Goal: Task Accomplishment & Management: Manage account settings

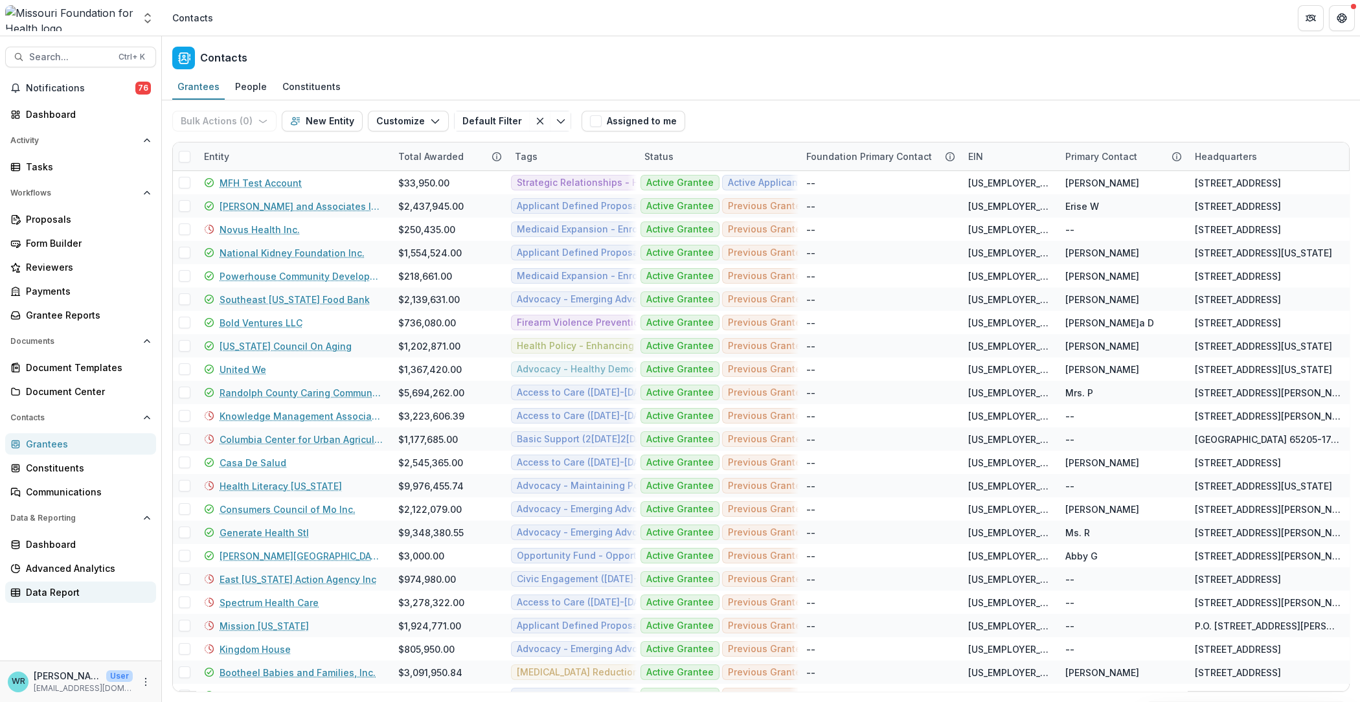
click at [84, 589] on div "Data Report" at bounding box center [86, 592] width 120 height 14
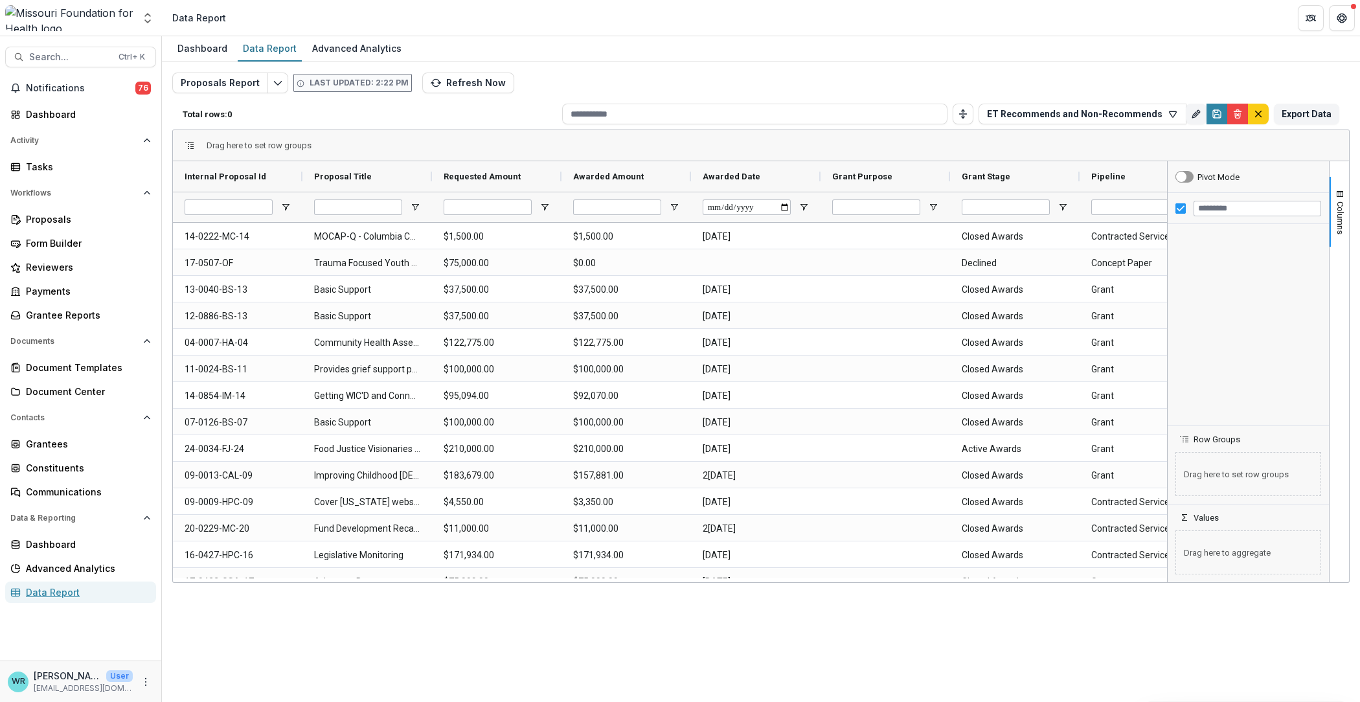
type input "**********"
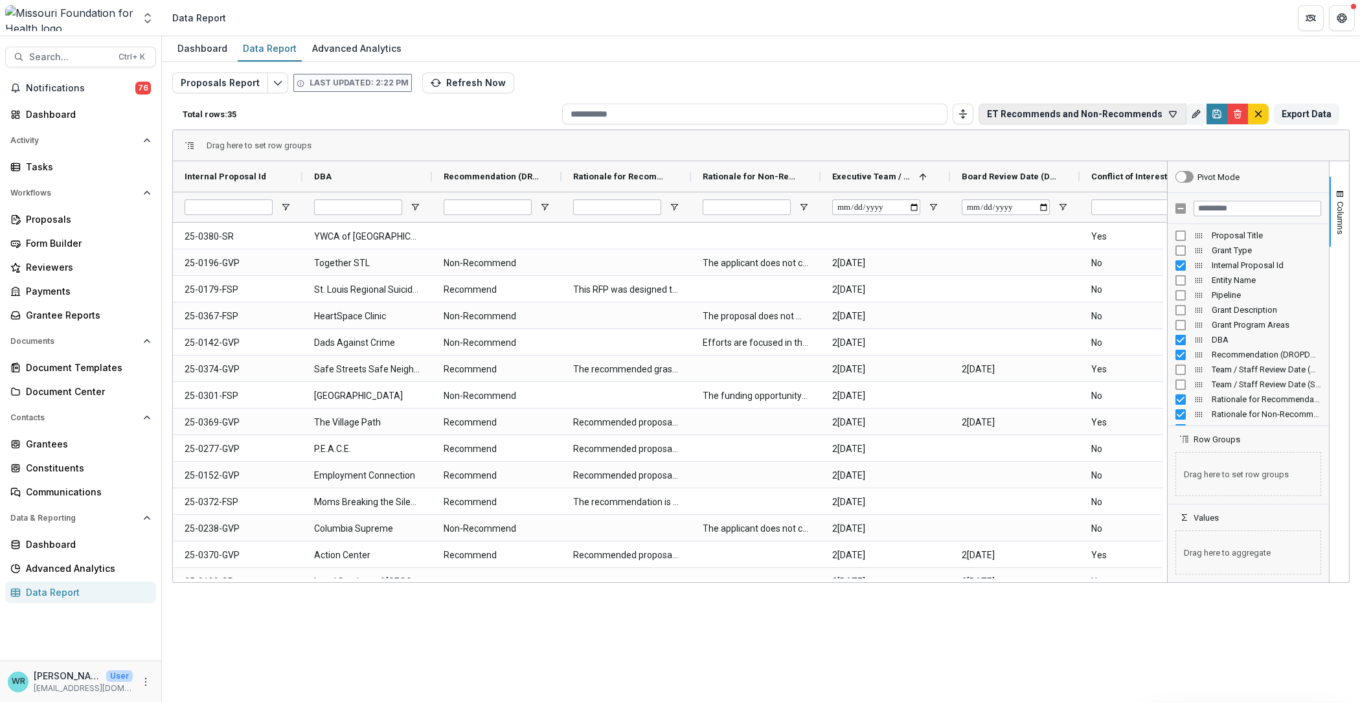
click at [1178, 114] on icon "button" at bounding box center [1173, 114] width 10 height 10
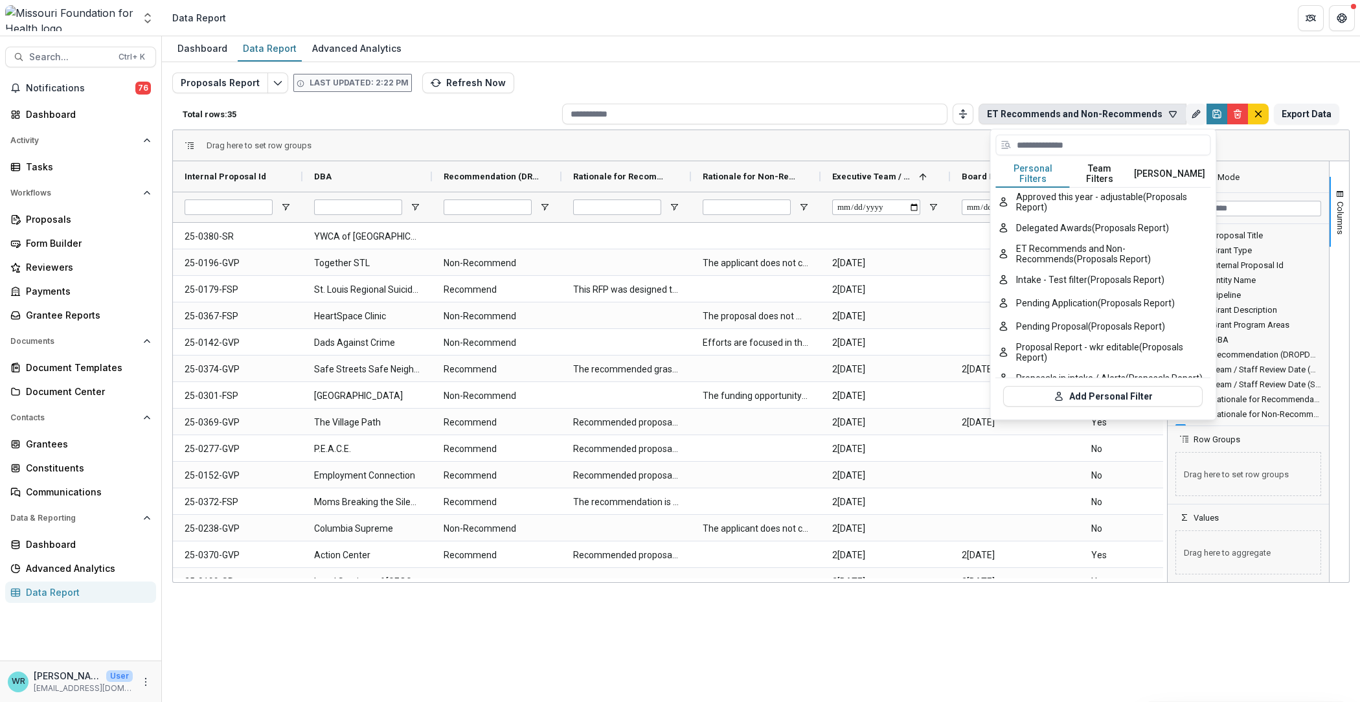
click at [1091, 174] on button "Team Filters" at bounding box center [1100, 174] width 60 height 27
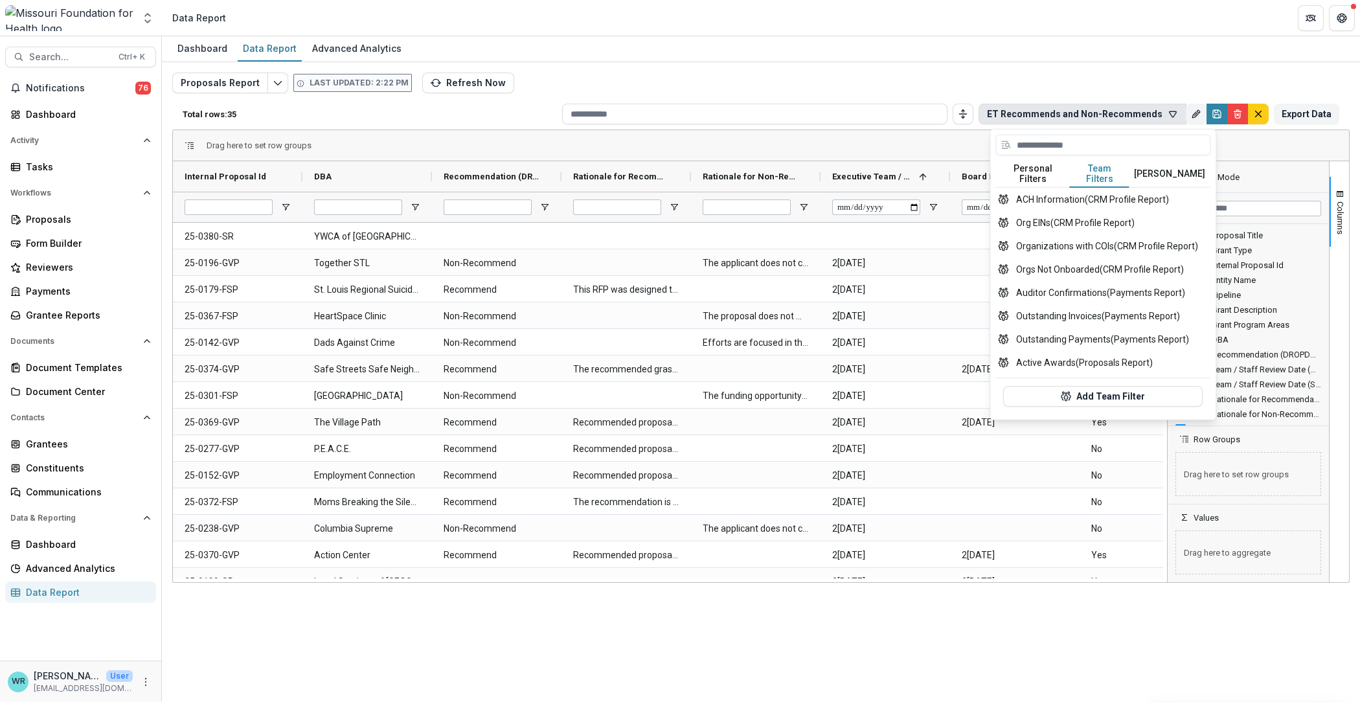
click at [1100, 167] on button "Team Filters" at bounding box center [1100, 174] width 60 height 27
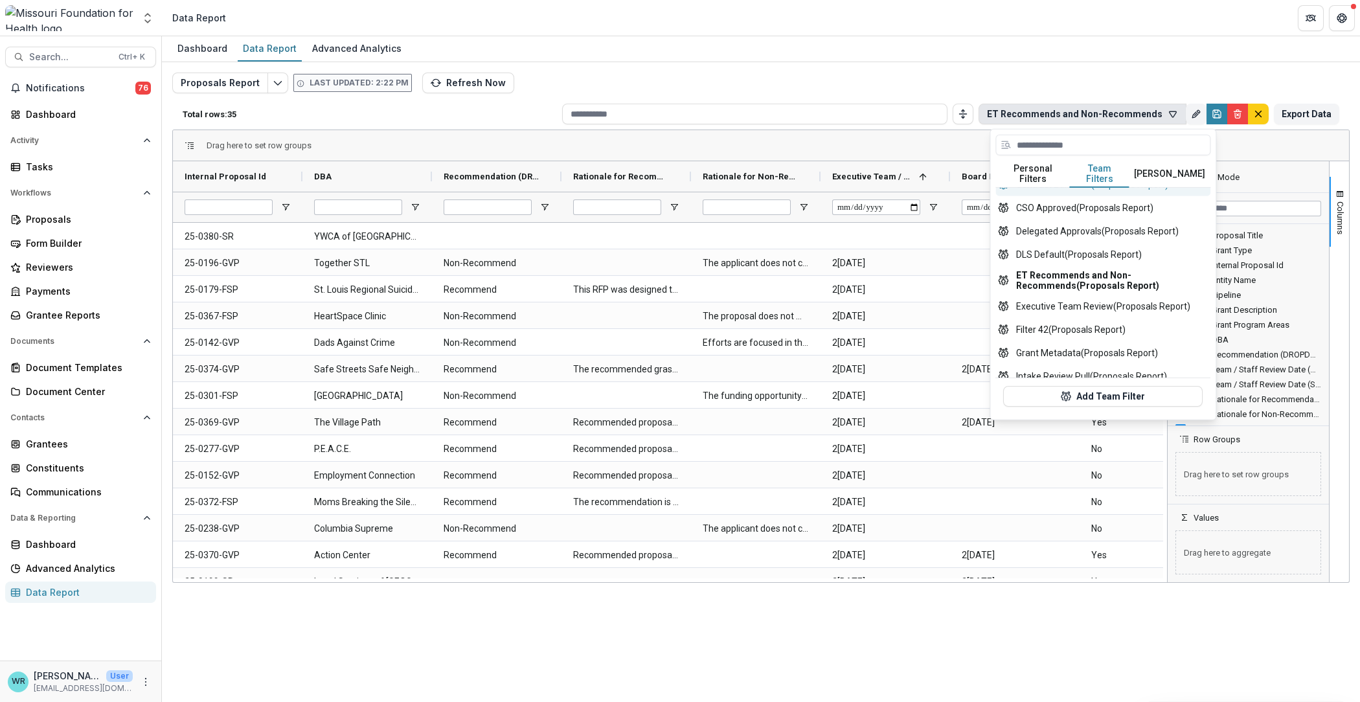
scroll to position [404, 0]
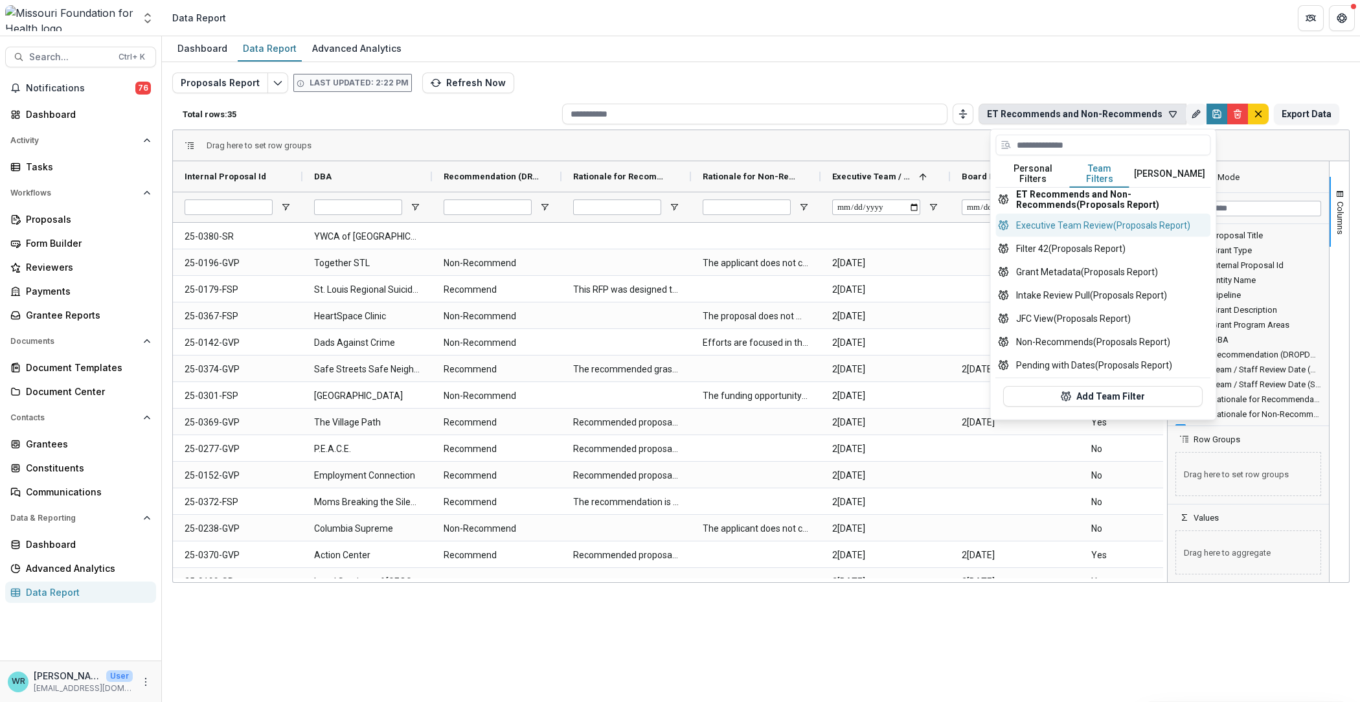
click at [1139, 214] on button "Executive Team Review (Proposals Report)" at bounding box center [1102, 225] width 215 height 23
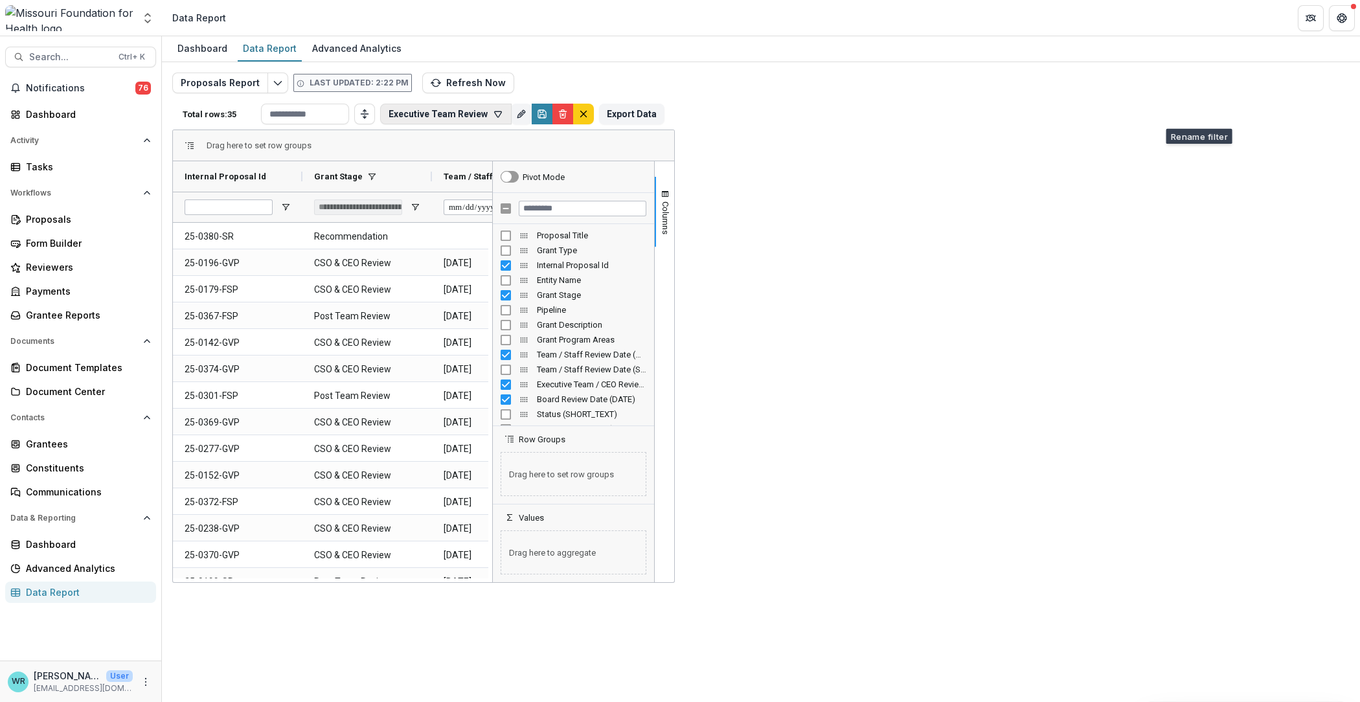
click at [503, 111] on icon "button" at bounding box center [498, 114] width 10 height 10
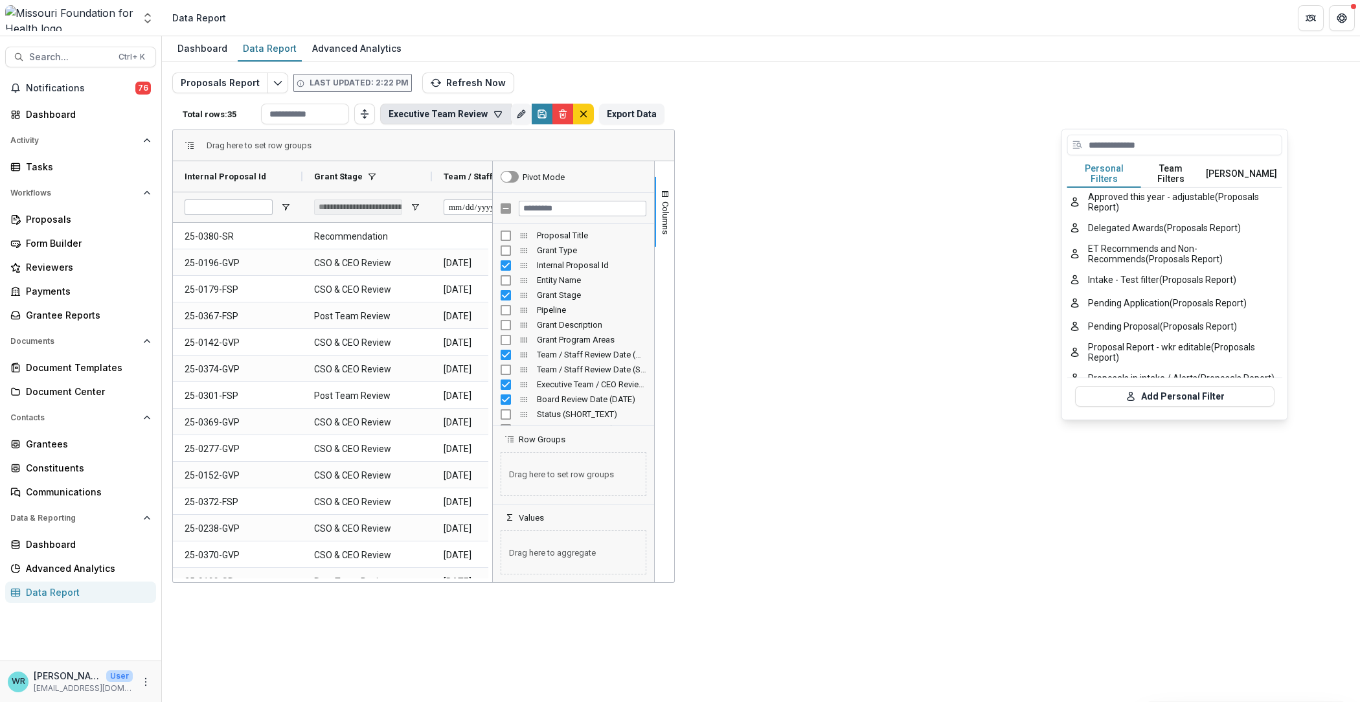
click at [1175, 172] on button "Team Filters" at bounding box center [1171, 174] width 60 height 27
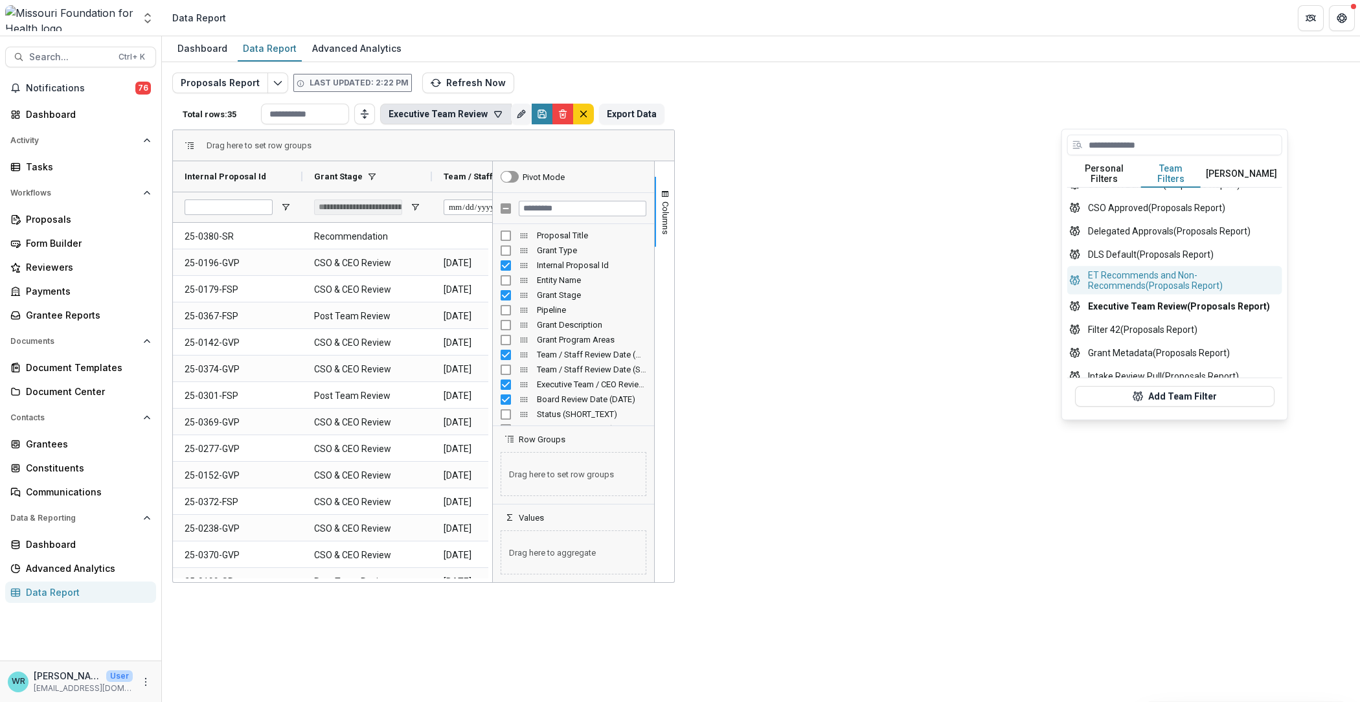
click at [1172, 271] on button "ET Recommends and Non-Recommends (Proposals Report)" at bounding box center [1174, 280] width 215 height 28
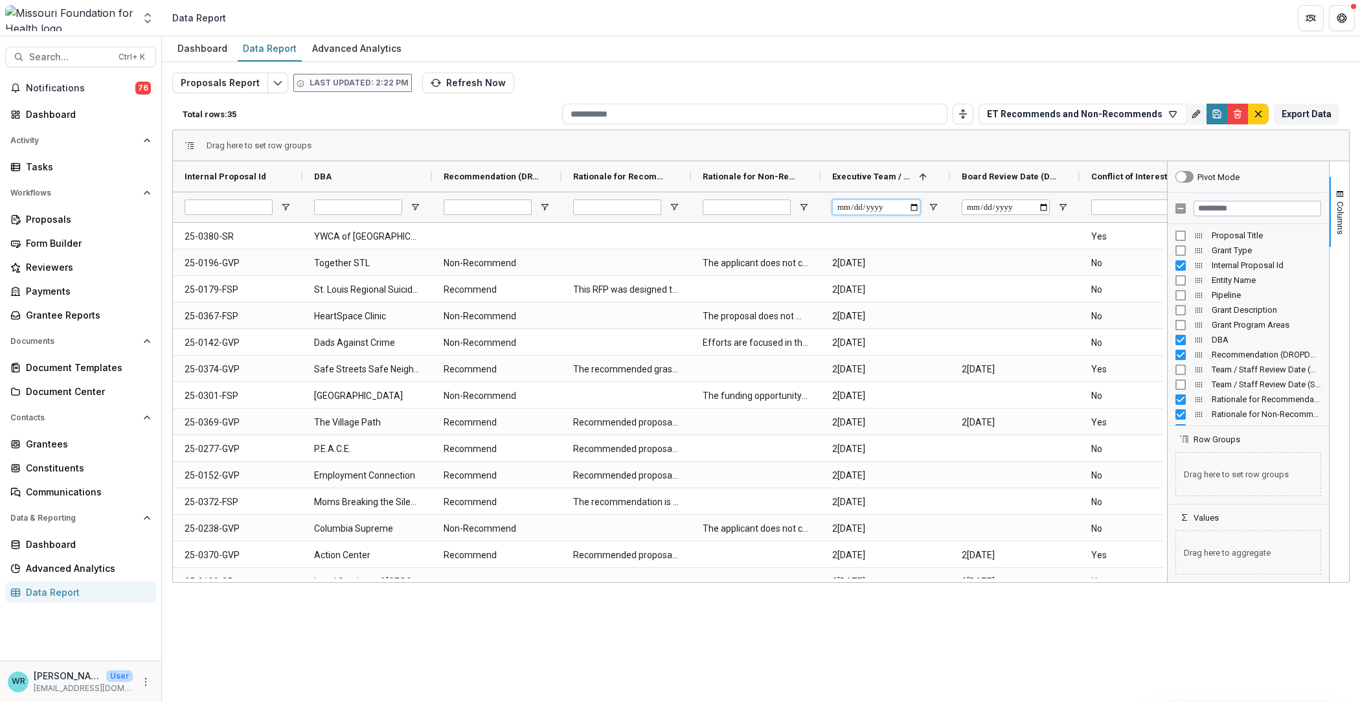
click at [876, 207] on input "Executive Team / CEO Review Date (DATE) Filter Input" at bounding box center [876, 207] width 88 height 16
click at [849, 207] on input "Executive Team / CEO Review Date (DATE) Filter Input" at bounding box center [876, 207] width 88 height 16
type input "**********"
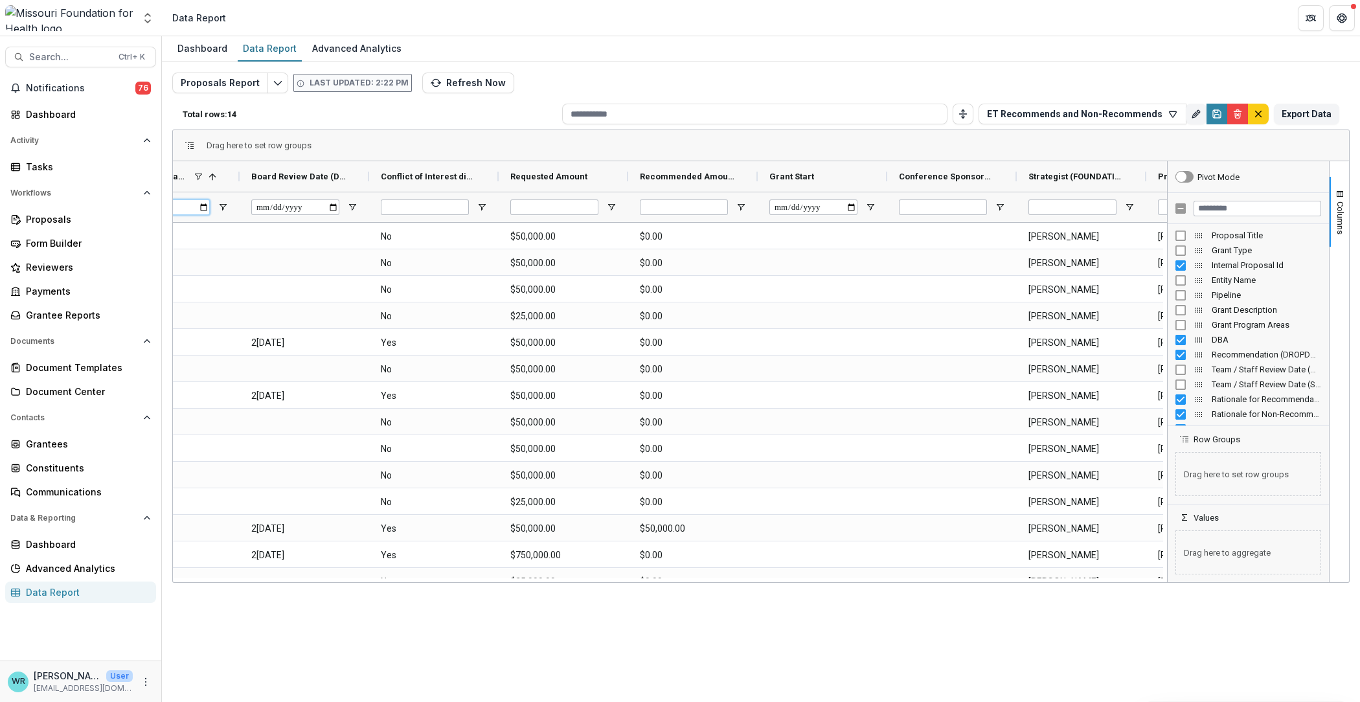
scroll to position [0, 856]
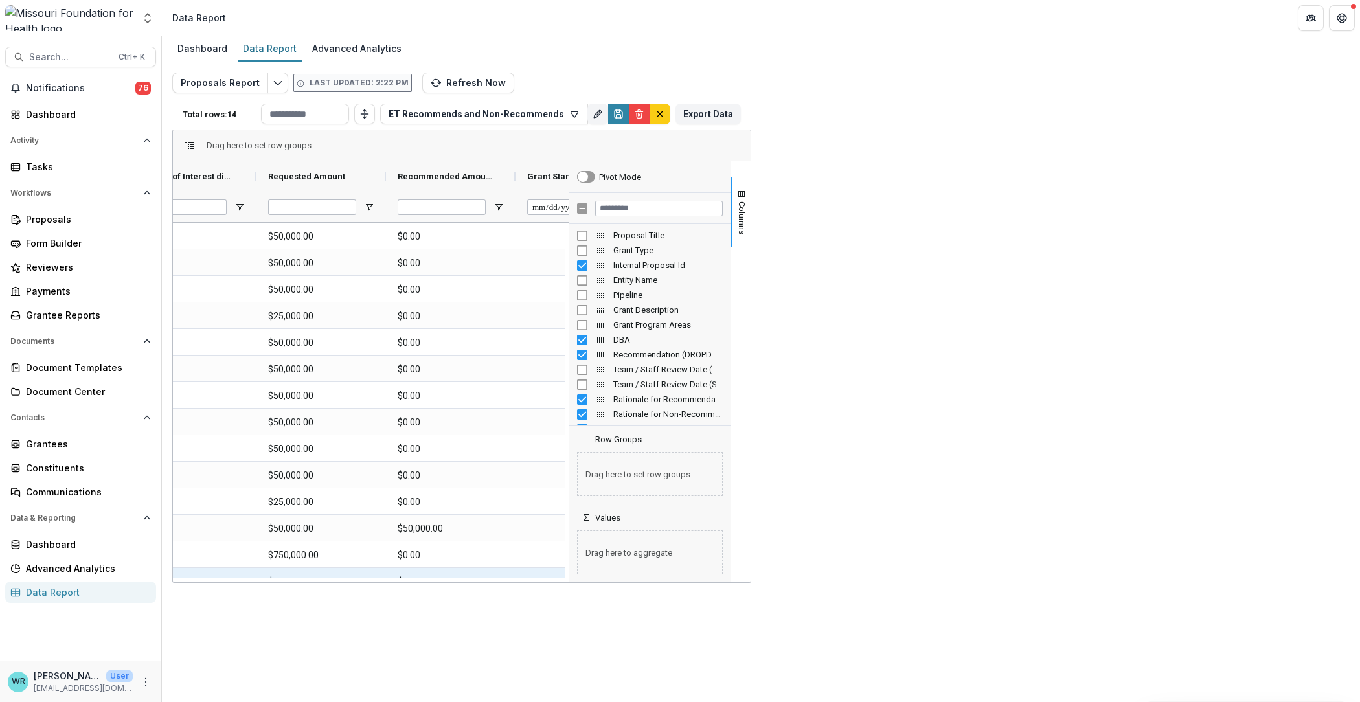
drag, startPoint x: 857, startPoint y: 581, endPoint x: 589, endPoint y: 569, distance: 269.0
click at [569, 569] on div "Board Review Date (DATE) Conflict of Interest disclosed? (SINGLE_RESPONSE) Requ…" at bounding box center [371, 371] width 396 height 421
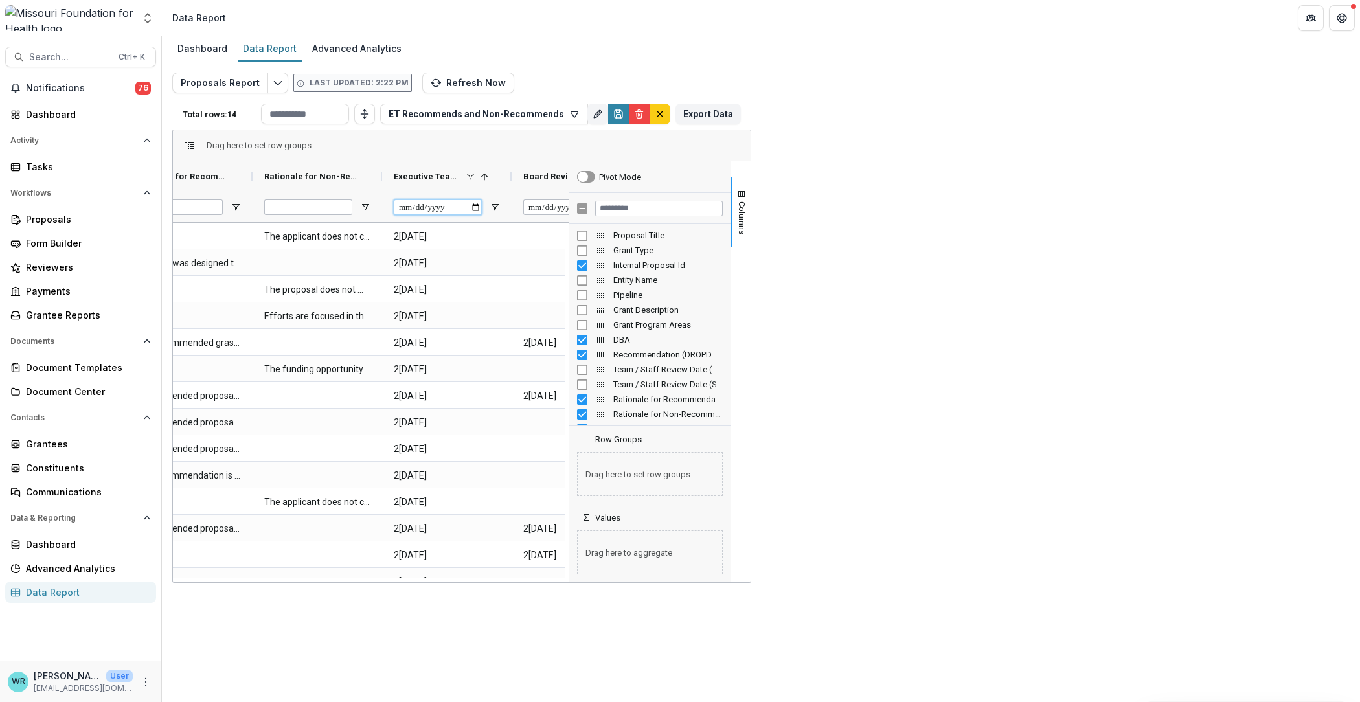
scroll to position [0, 337]
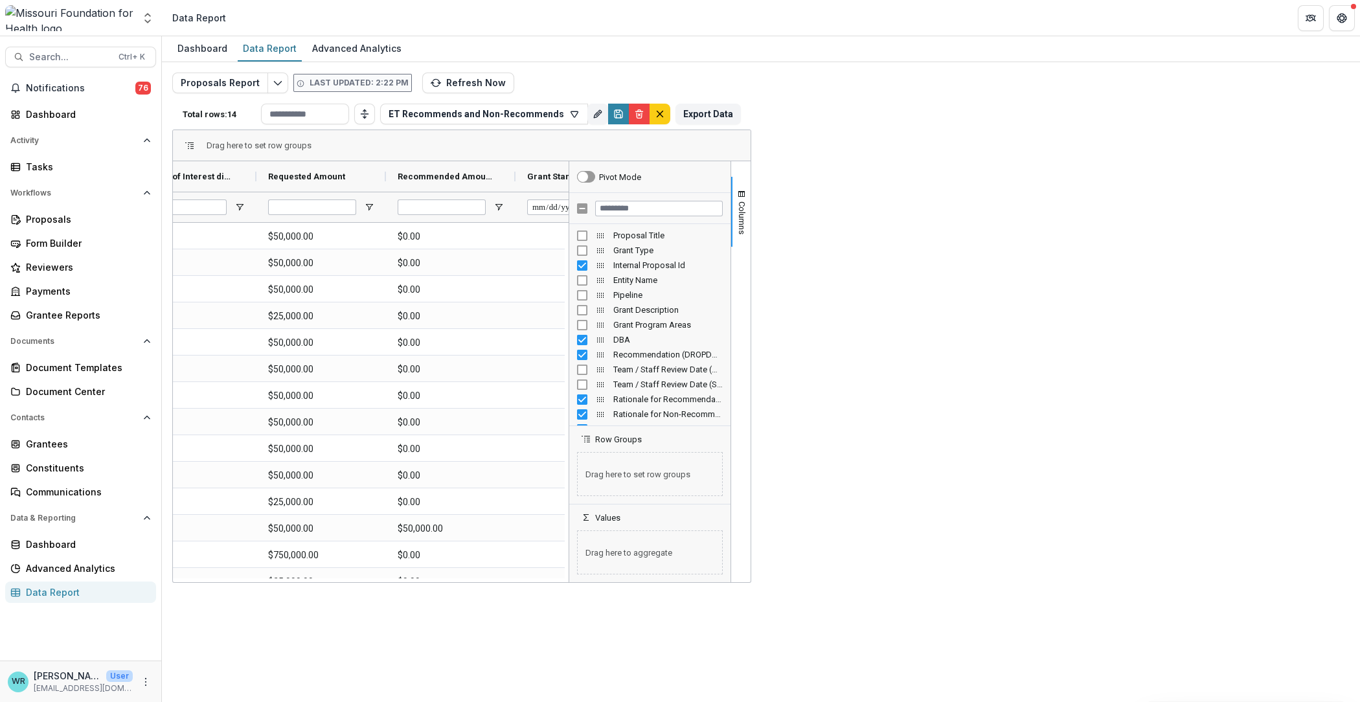
click at [1117, 201] on div "**********" at bounding box center [1089, 207] width 88 height 16
drag, startPoint x: 758, startPoint y: 581, endPoint x: 602, endPoint y: 581, distance: 156.1
click at [565, 581] on div at bounding box center [369, 580] width 392 height 4
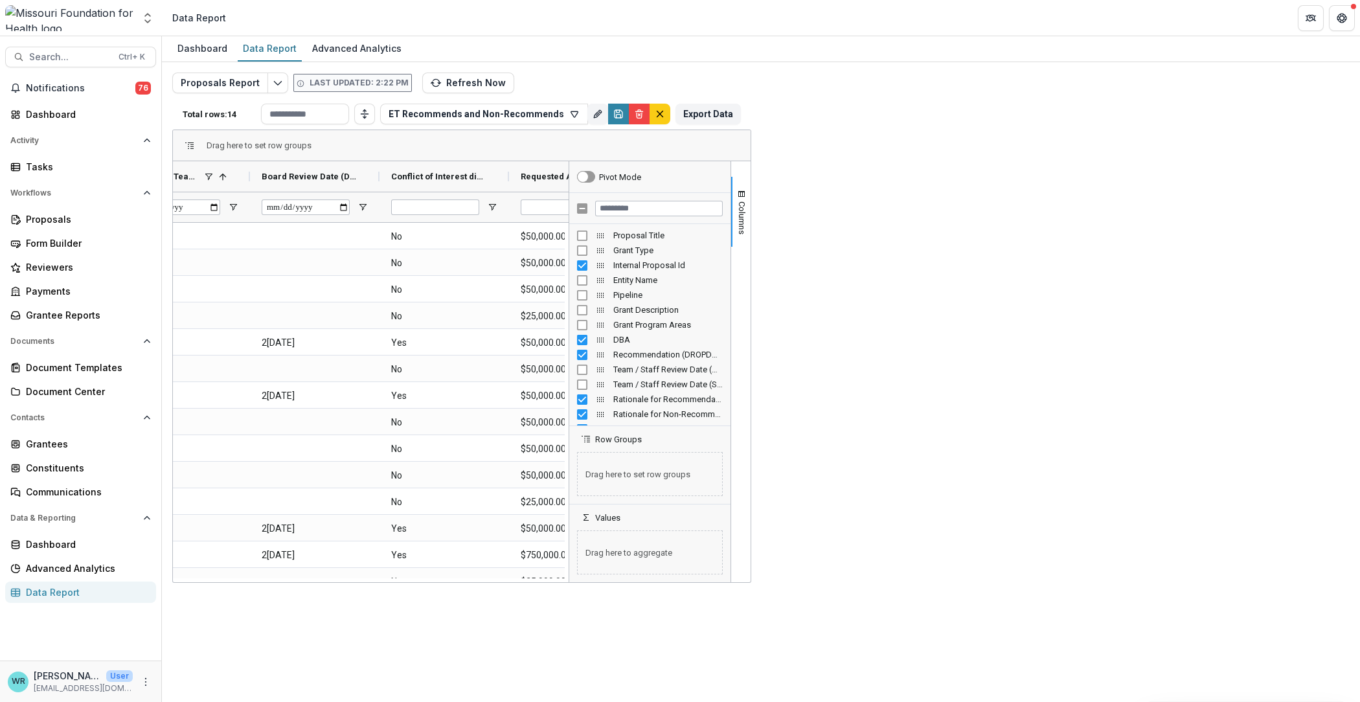
scroll to position [0, 493]
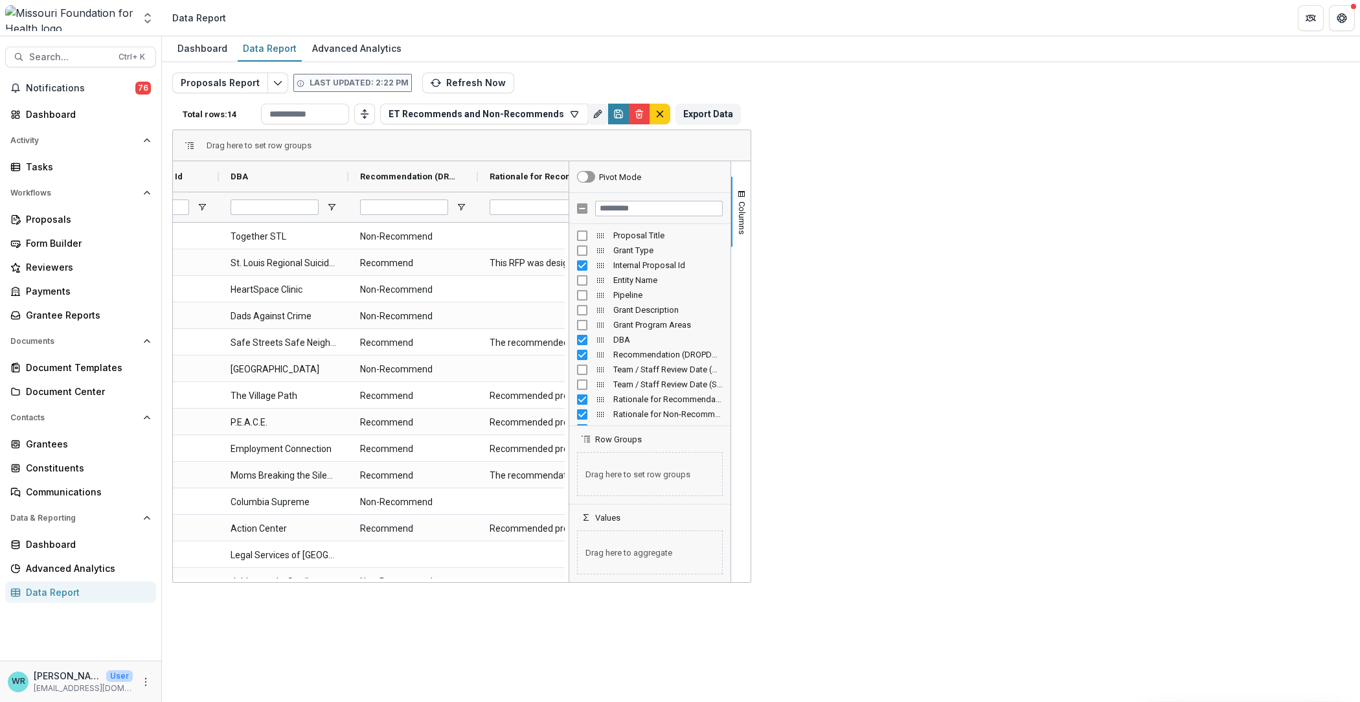
drag, startPoint x: 509, startPoint y: 581, endPoint x: 338, endPoint y: 571, distance: 171.2
click at [338, 571] on div "Internal Proposal Id DBA Recommendation (DROPDOWN_LIST) 1 No No" at bounding box center [371, 371] width 396 height 421
click at [403, 234] on \(DROPDOWN_LIST\)-6775 "Non-Recommend" at bounding box center [413, 236] width 106 height 27
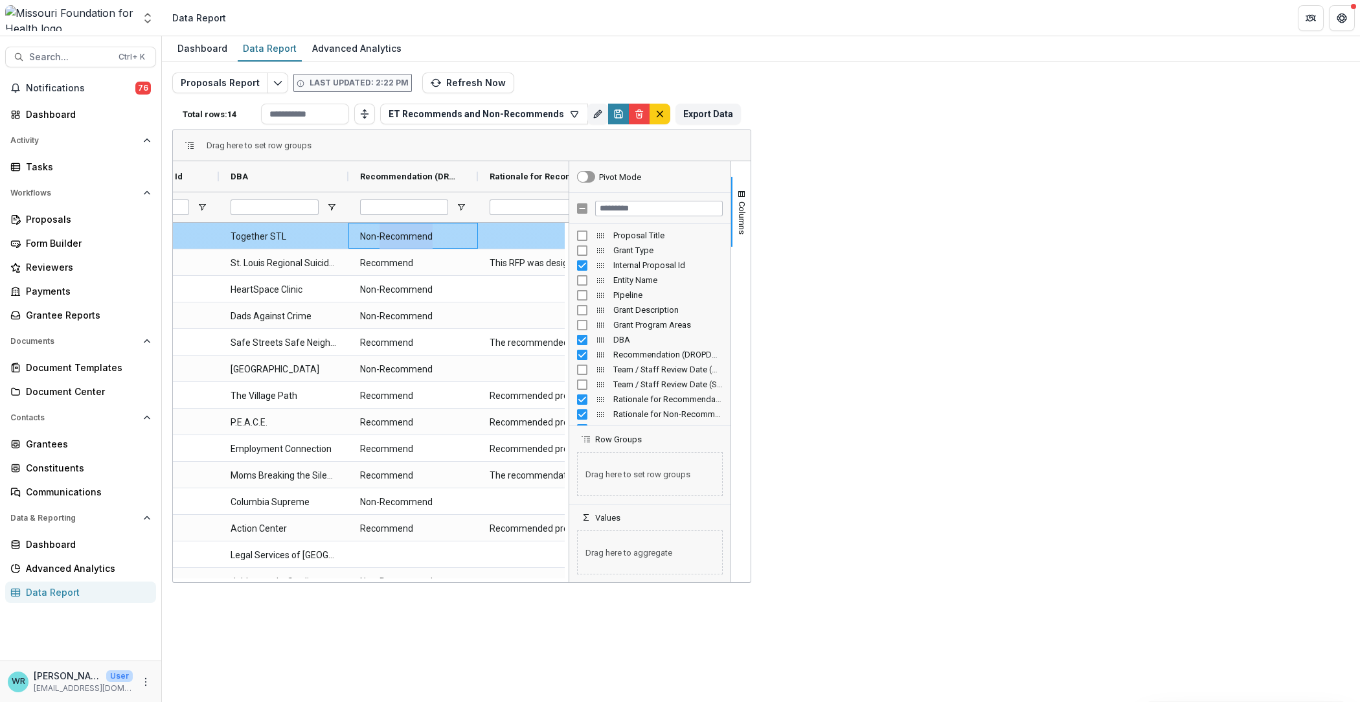
click at [403, 234] on \(DROPDOWN_LIST\)-6775 "Non-Recommend" at bounding box center [413, 236] width 106 height 27
click at [277, 238] on DBA-6789 "Together STL" at bounding box center [284, 236] width 106 height 27
click at [277, 240] on DBA-6789 "Together STL" at bounding box center [284, 236] width 106 height 27
drag, startPoint x: 411, startPoint y: 581, endPoint x: 273, endPoint y: 573, distance: 138.2
click at [273, 573] on div "Internal Proposal Id DBA Recommendation (DROPDOWN_LIST) 1 No No" at bounding box center [371, 371] width 396 height 421
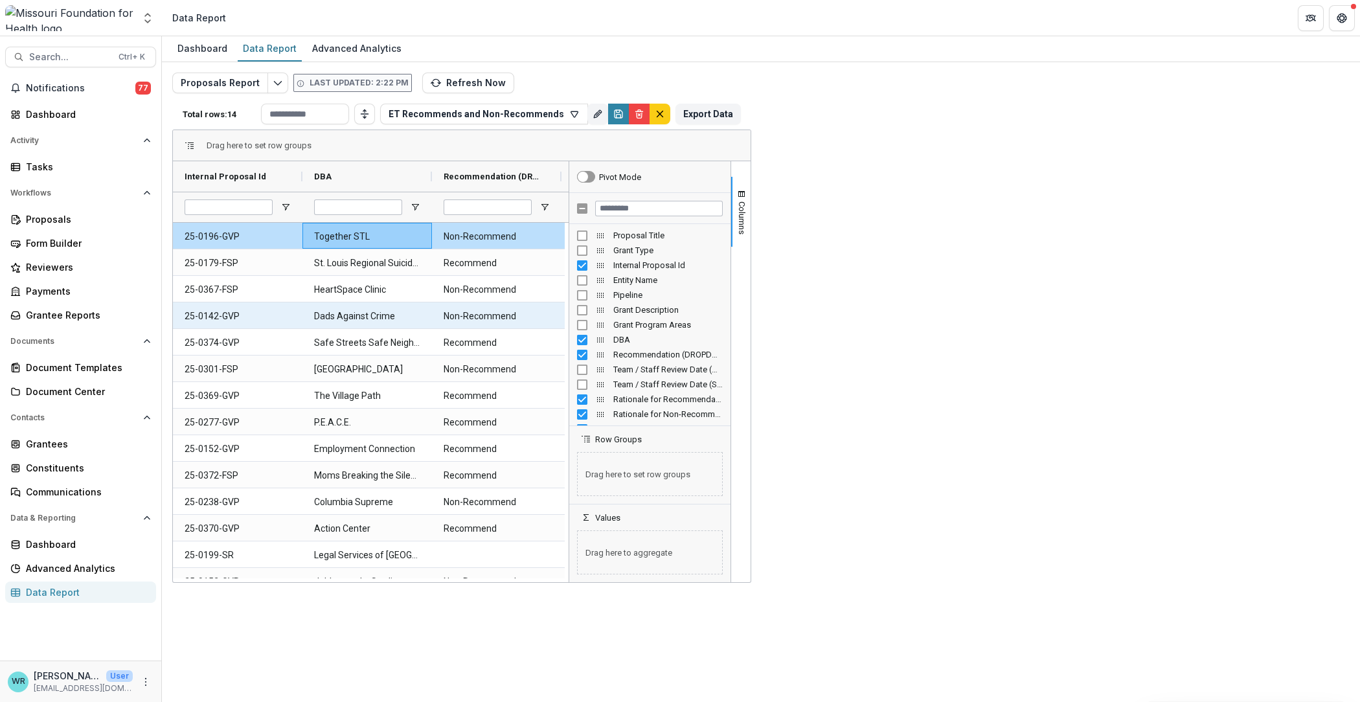
scroll to position [16, 0]
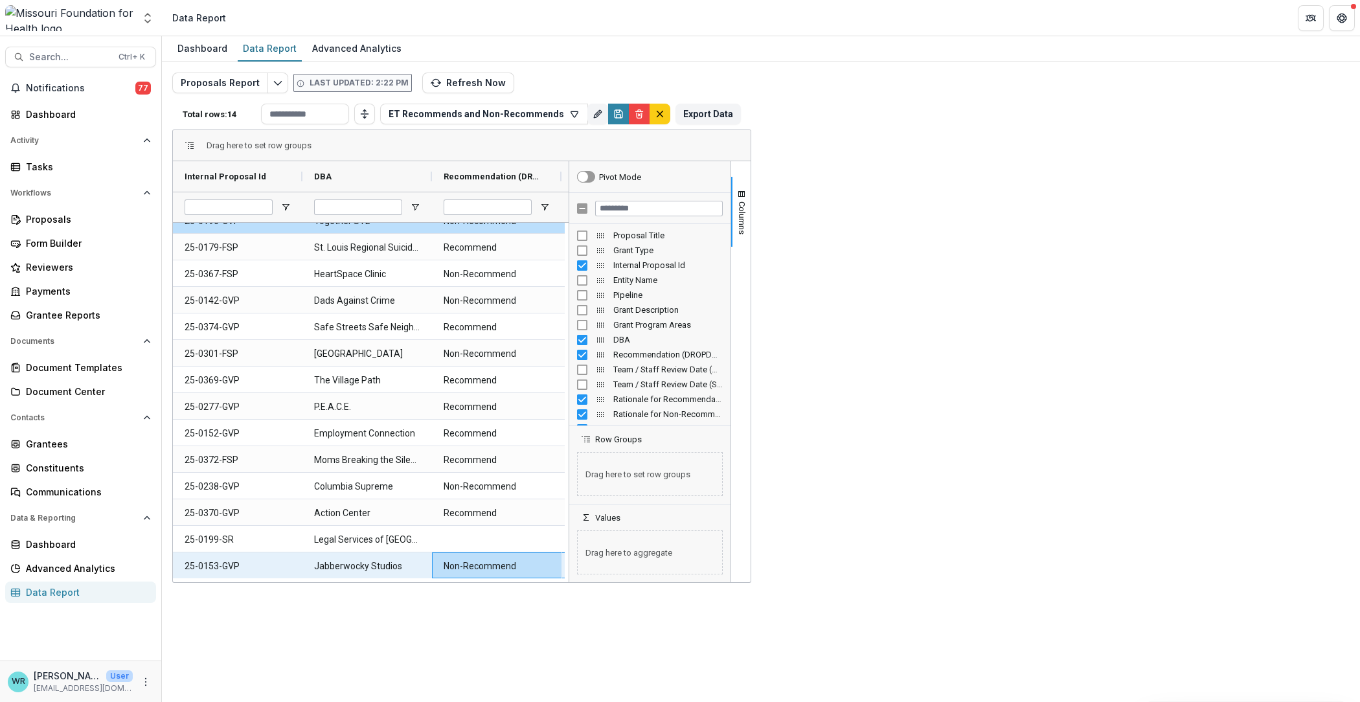
drag, startPoint x: 601, startPoint y: 576, endPoint x: 481, endPoint y: 576, distance: 119.8
click at [481, 576] on div "25-0153-GVP Jabberwocky Studios Non-Recommend The applicant provides limited in…" at bounding box center [1144, 565] width 1943 height 27
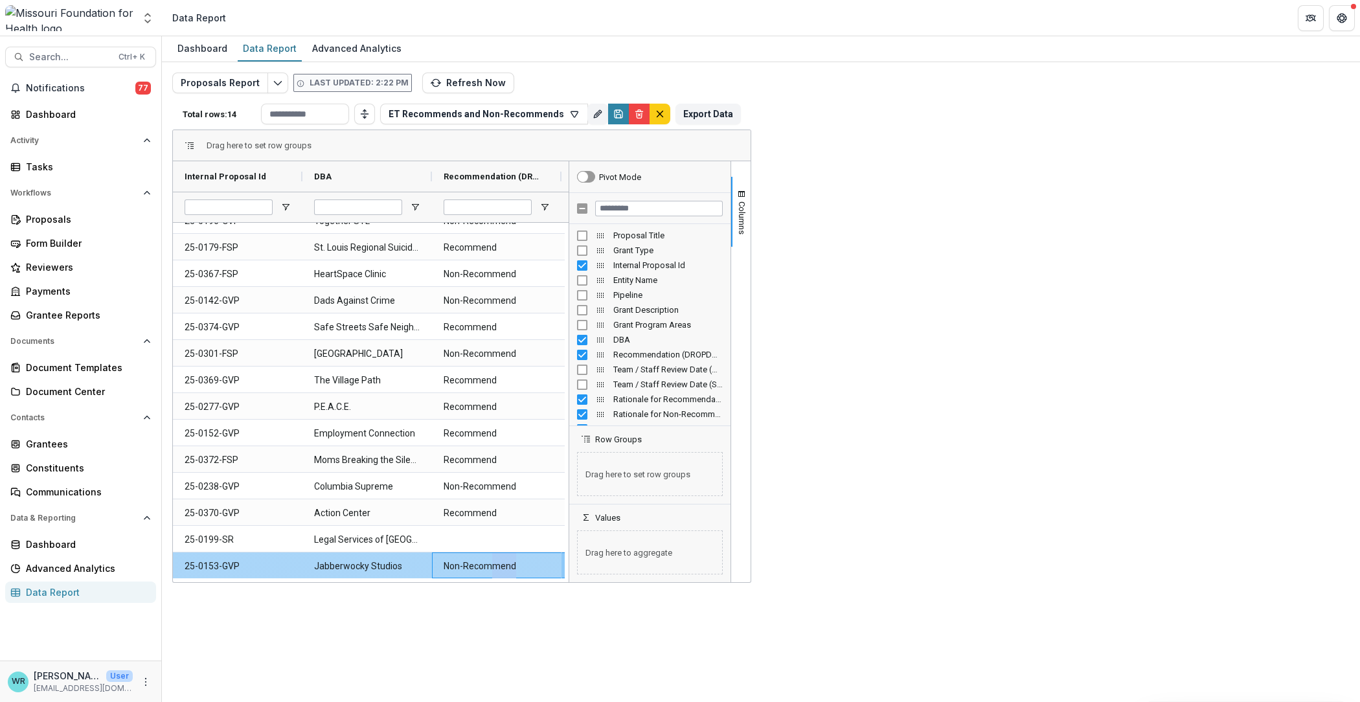
drag, startPoint x: 490, startPoint y: 575, endPoint x: 653, endPoint y: 576, distance: 163.9
click at [653, 576] on div "25-0153-GVP Jabberwocky Studios Non-Recommend The applicant provides limited in…" at bounding box center [1144, 565] width 1943 height 27
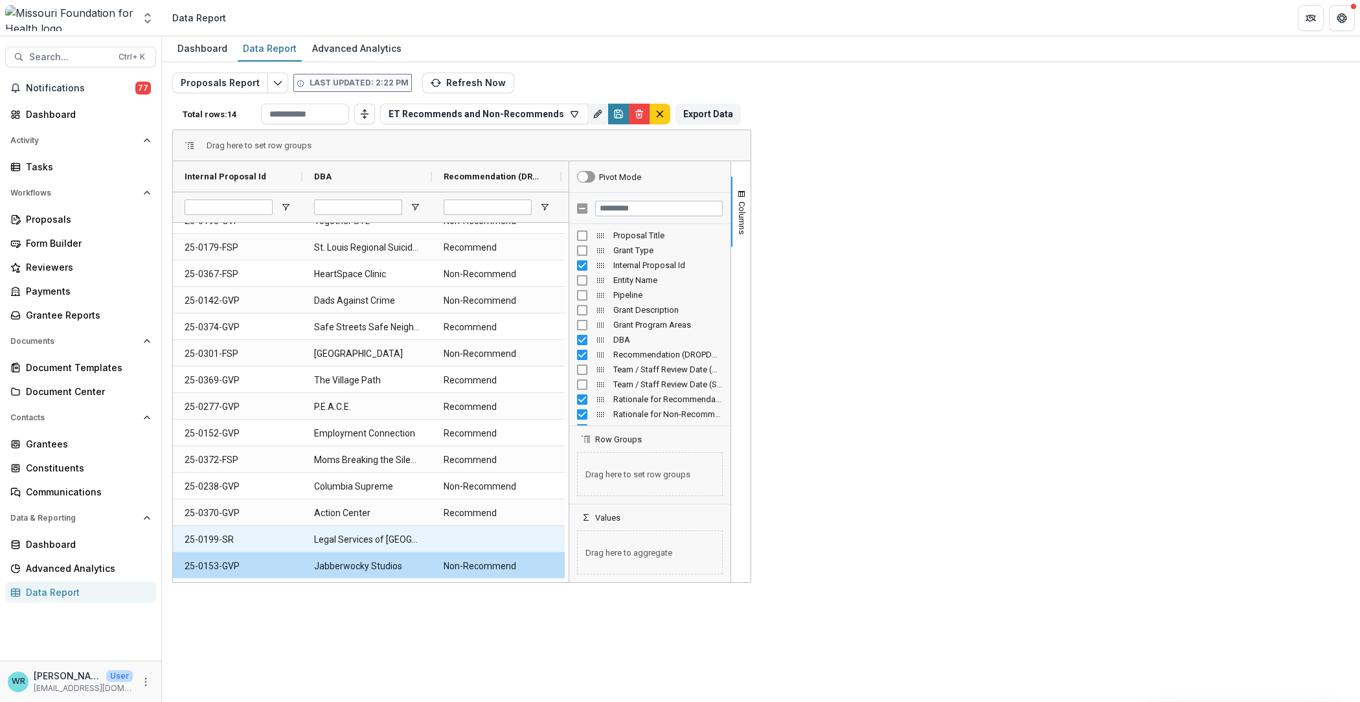
click at [783, 535] on div at bounding box center [756, 539] width 130 height 26
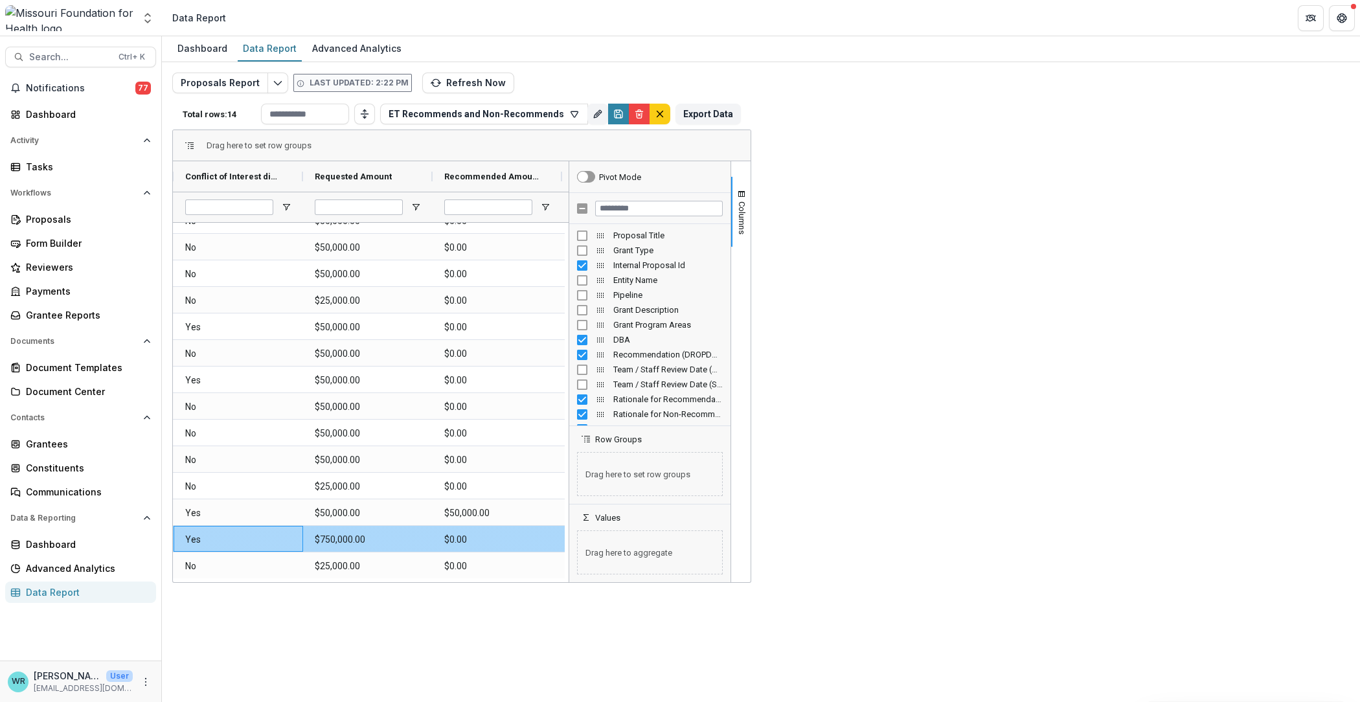
scroll to position [0, 777]
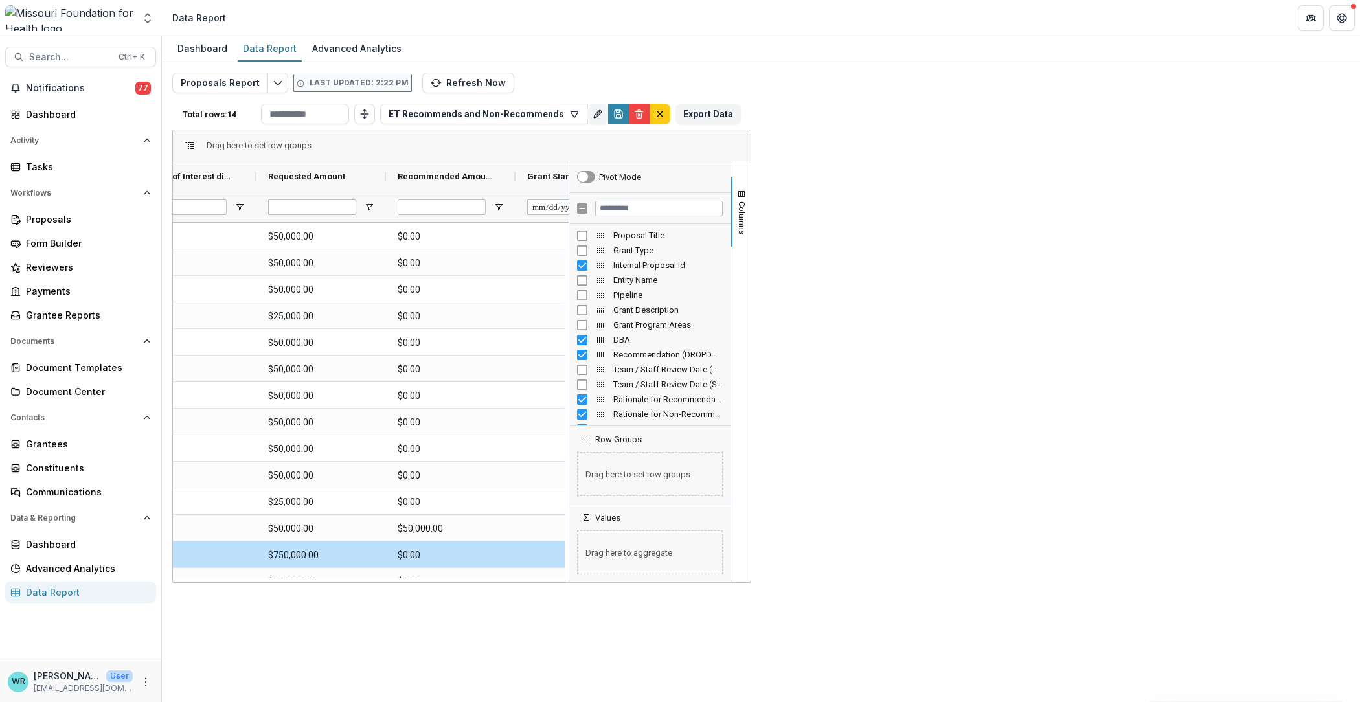
click at [1146, 209] on span "Open Filter Menu" at bounding box center [1146, 207] width 10 height 10
click at [751, 154] on div "Drag here to set row groups" at bounding box center [462, 145] width 578 height 31
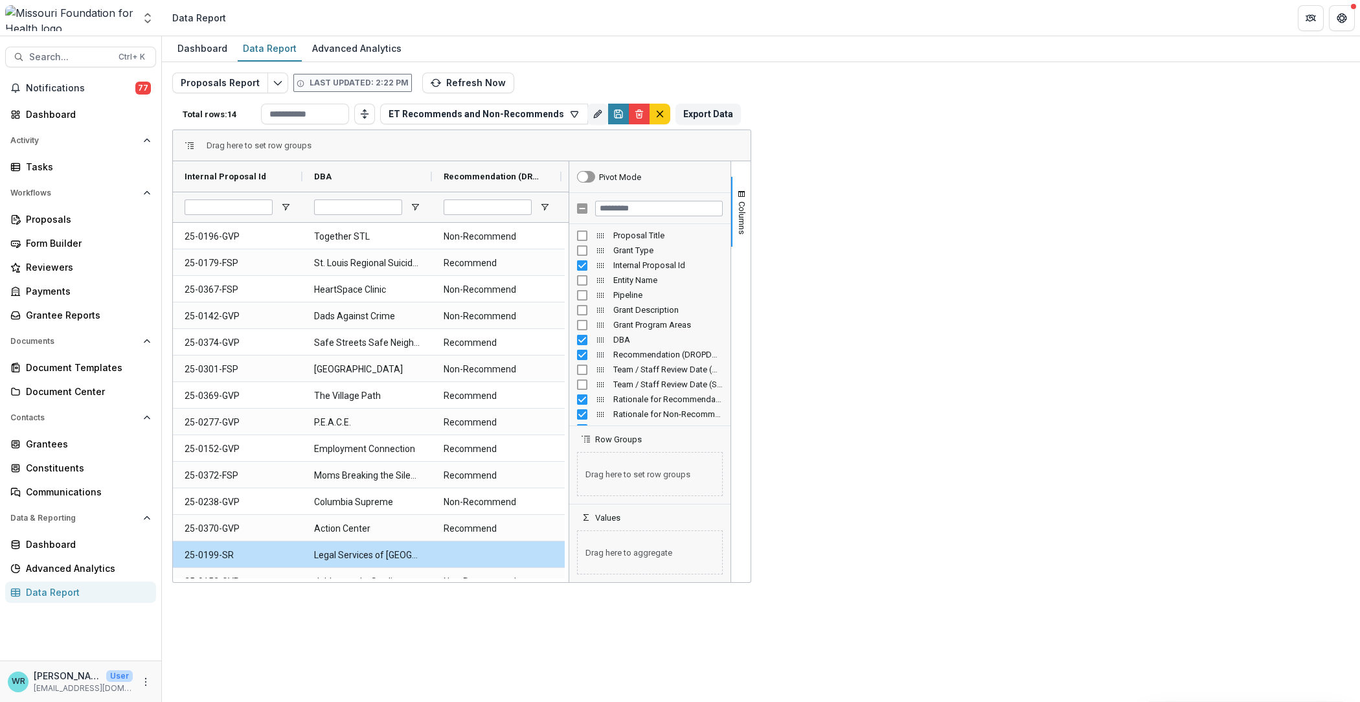
click at [893, 212] on input "**********" at bounding box center [876, 207] width 88 height 16
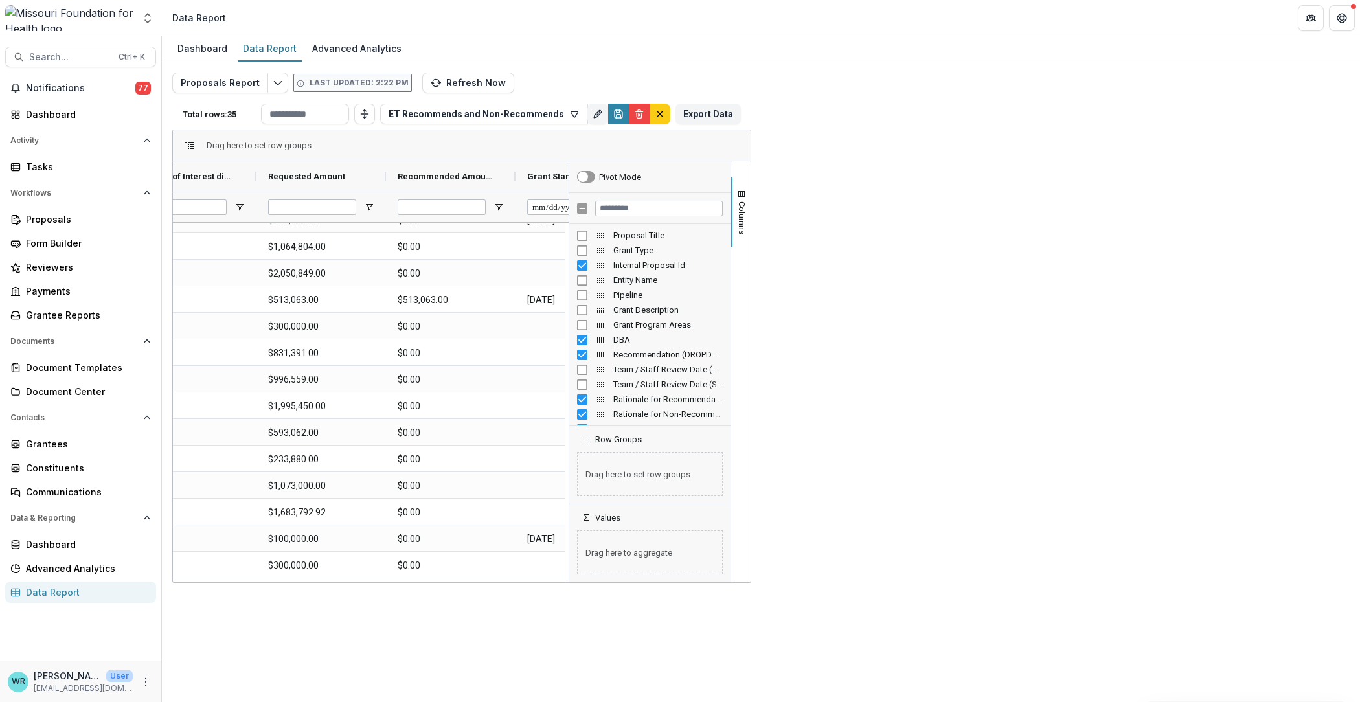
click at [1094, 207] on div "**********" at bounding box center [1089, 207] width 88 height 16
click at [981, 52] on div "Dashboard Data Report Advanced Analytics" at bounding box center [761, 49] width 1198 height 26
drag, startPoint x: 881, startPoint y: 582, endPoint x: 848, endPoint y: 582, distance: 33.7
click at [848, 582] on div "Dashboard Data Report Advanced Analytics Proposals Report Last updated: 2:22 PM…" at bounding box center [761, 369] width 1198 height 666
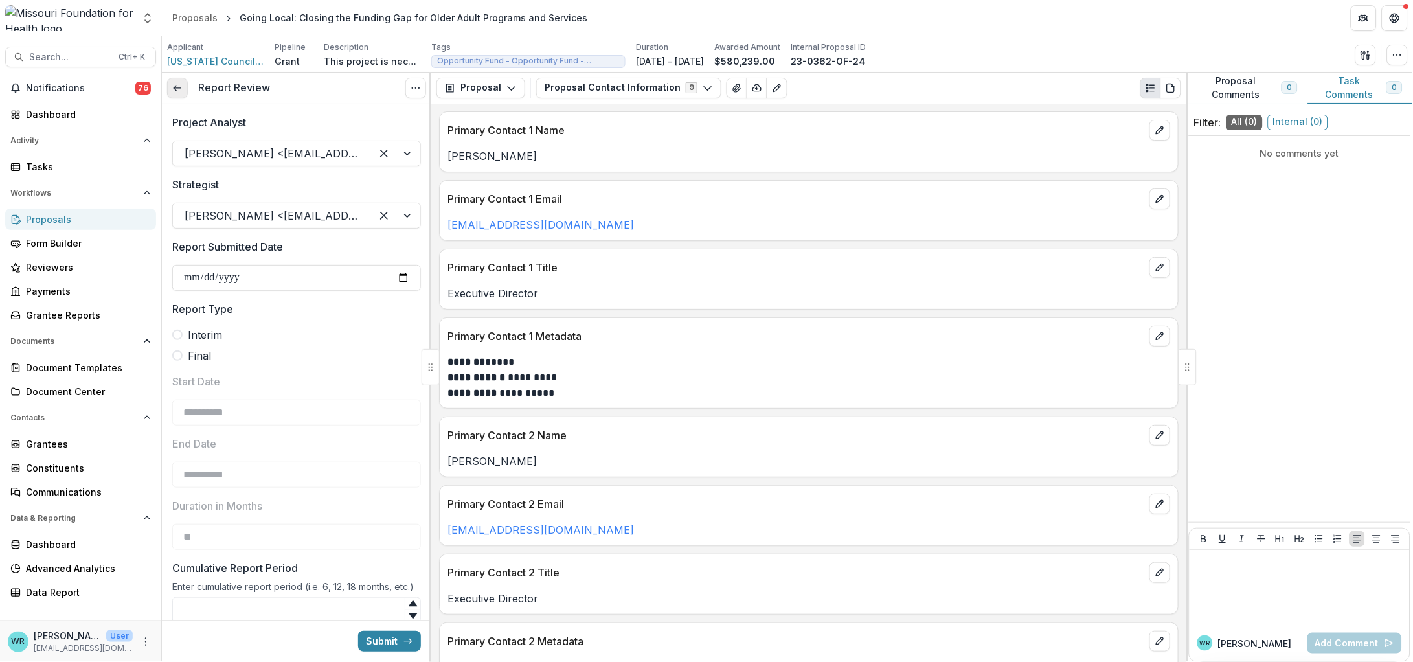
click at [180, 87] on icon at bounding box center [177, 88] width 10 height 10
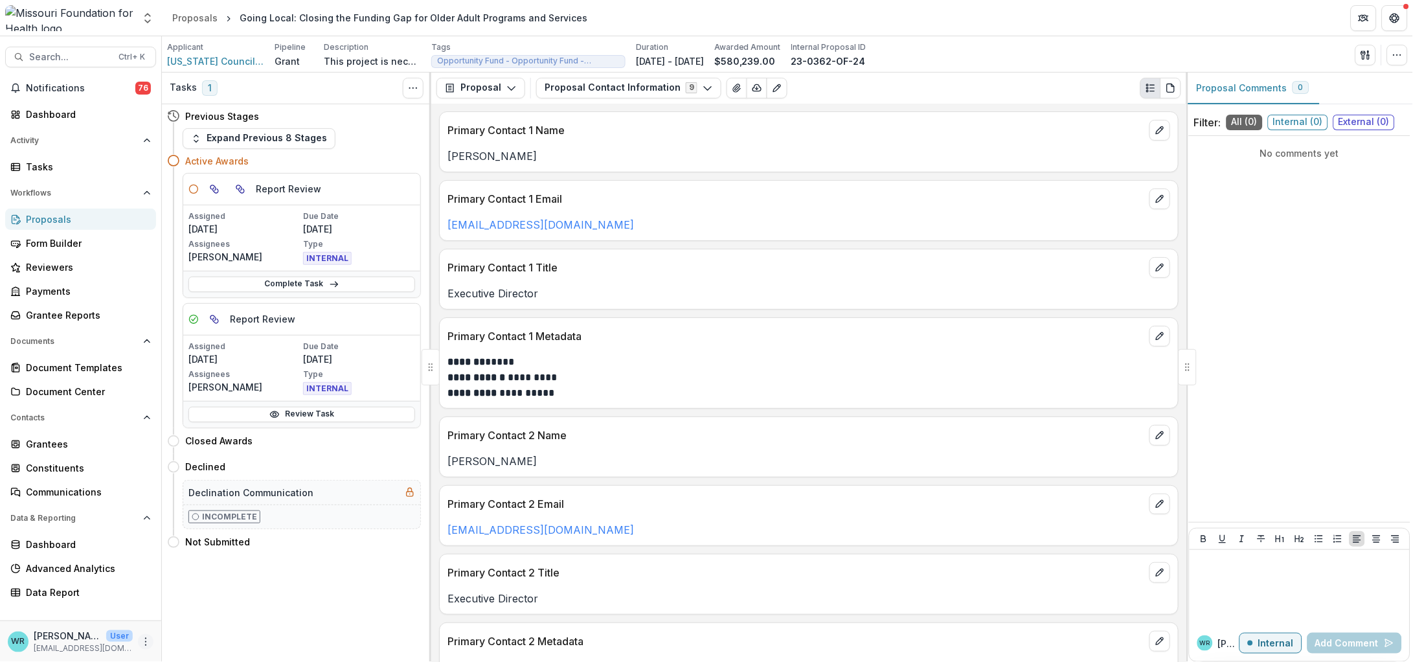
click at [144, 643] on icon "More" at bounding box center [146, 642] width 10 height 10
click at [246, 607] on link "User Settings" at bounding box center [230, 614] width 139 height 21
select select "****"
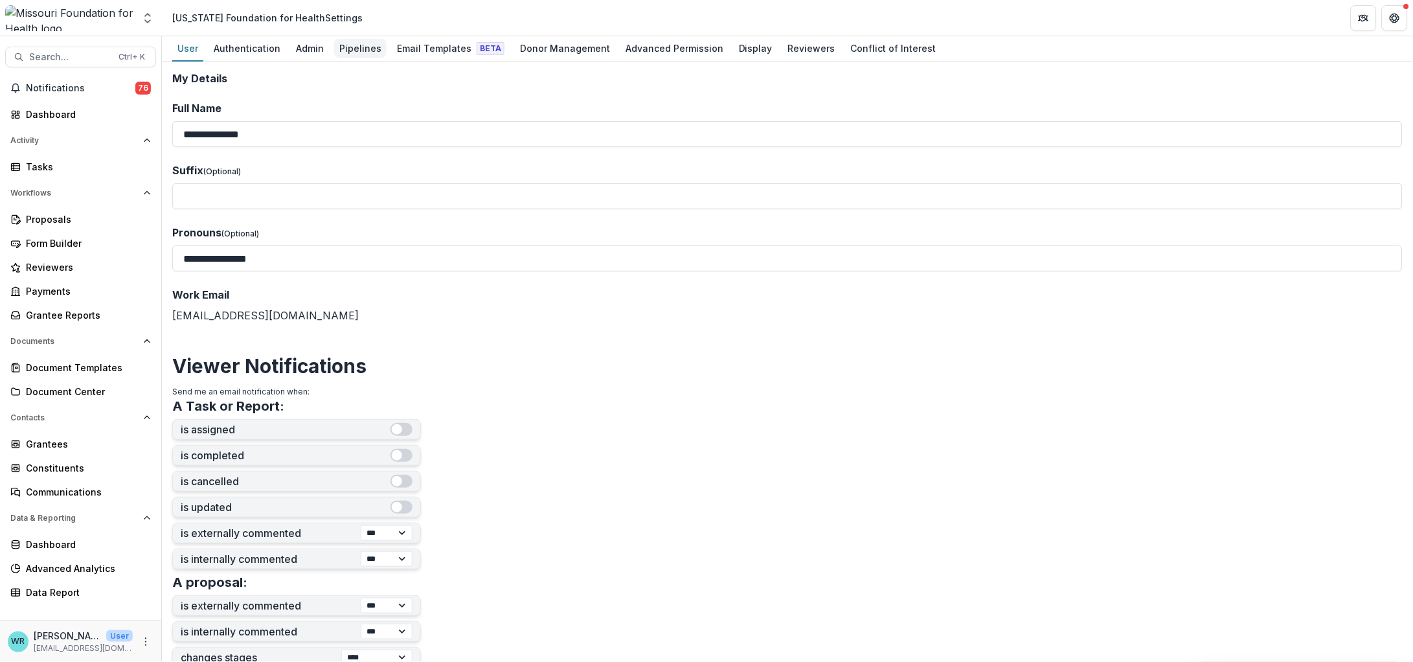
click at [337, 41] on div "Pipelines" at bounding box center [360, 48] width 52 height 19
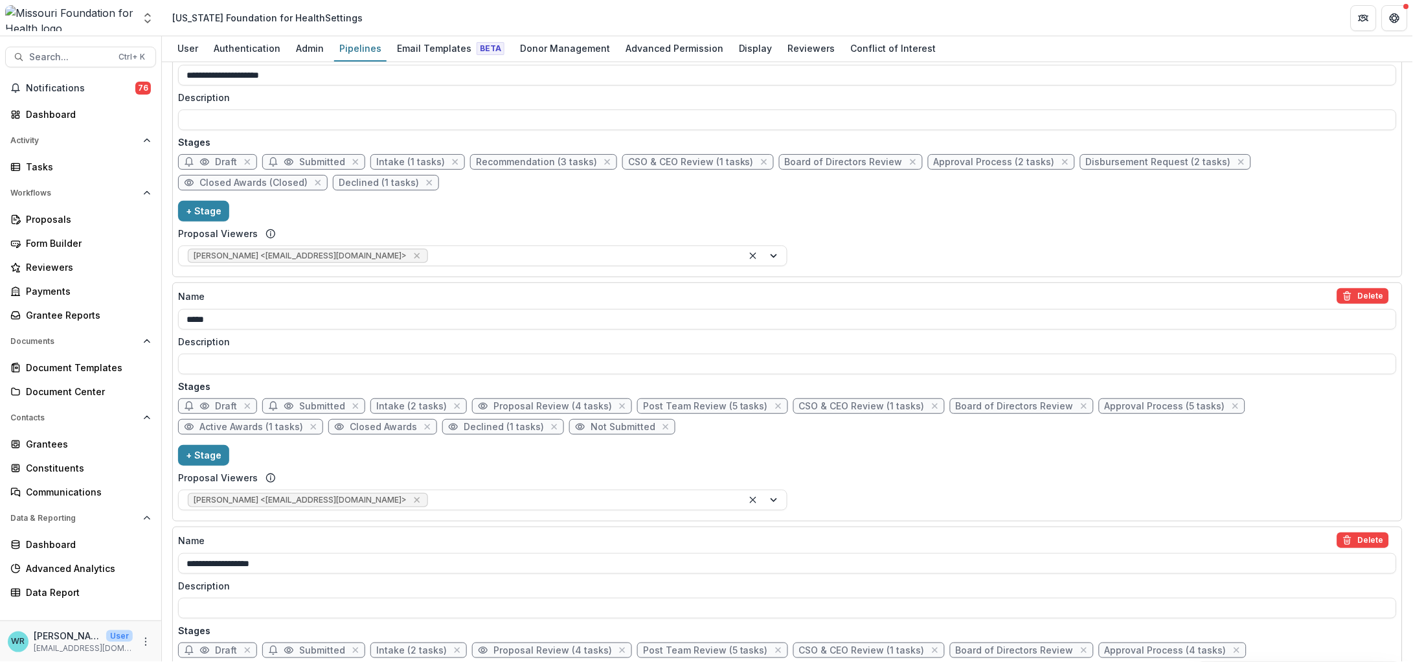
scroll to position [404, 0]
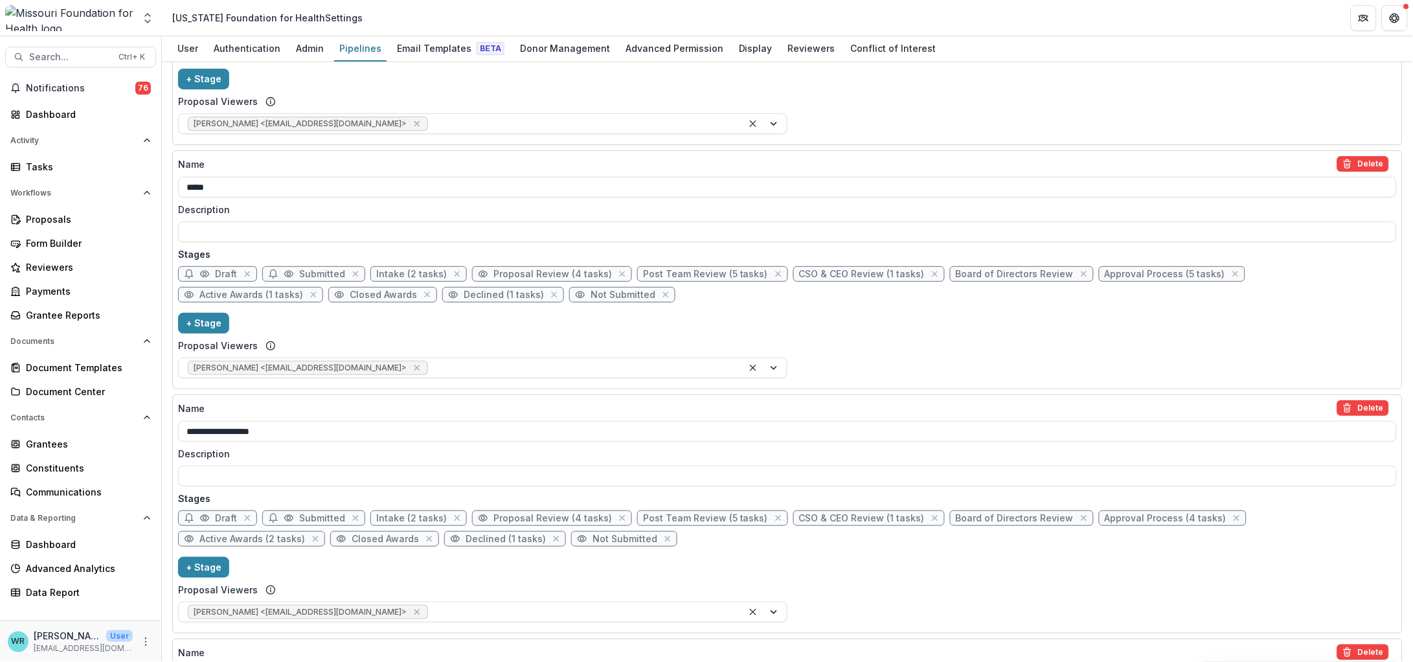
click at [551, 274] on span "Proposal Review (4 tasks)" at bounding box center [552, 274] width 119 height 11
select select "******"
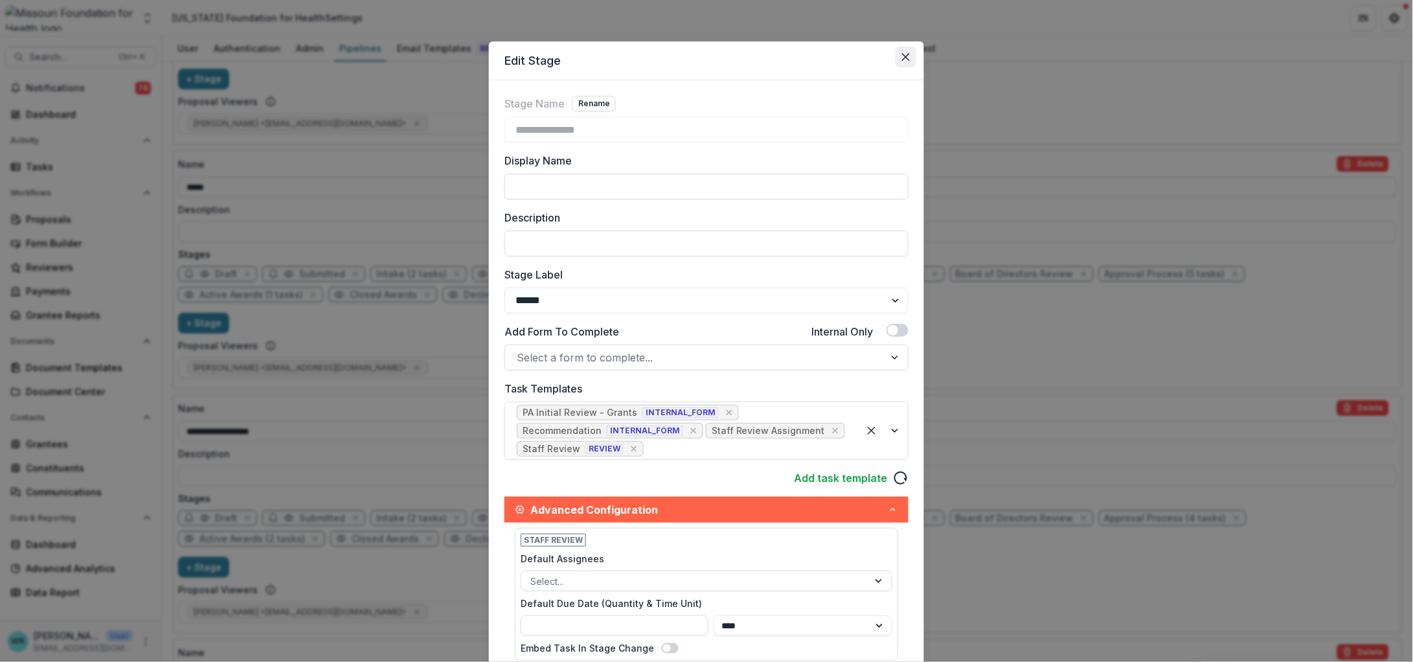
click at [897, 54] on button "Close" at bounding box center [906, 57] width 21 height 21
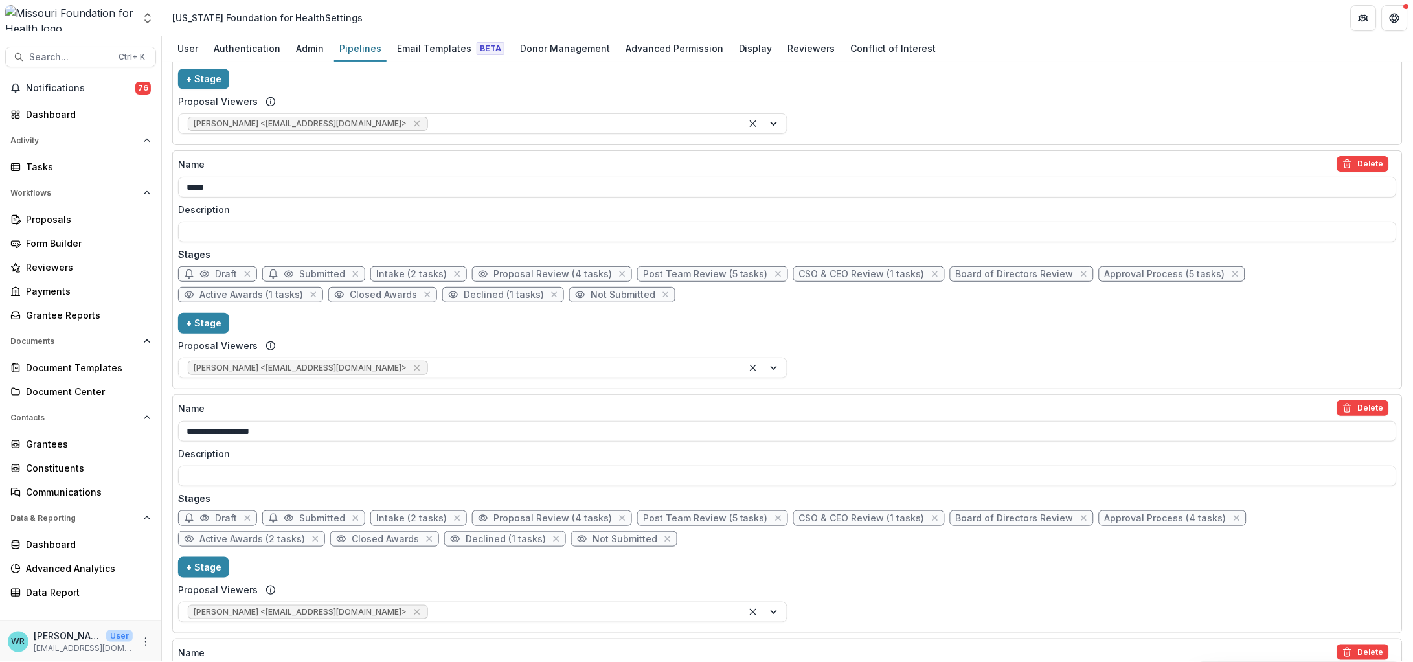
click at [672, 275] on span "Post Team Review (5 tasks)" at bounding box center [705, 274] width 125 height 11
select select "******"
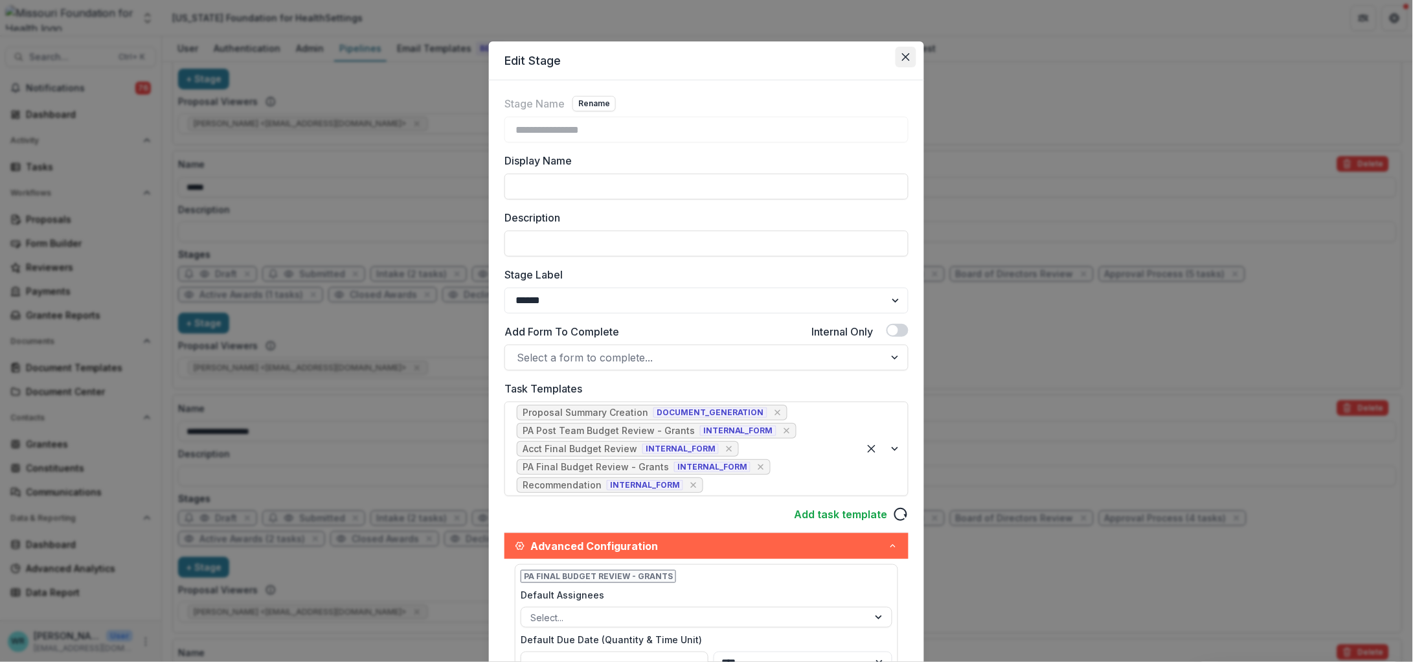
click at [905, 56] on icon "Close" at bounding box center [906, 57] width 8 height 8
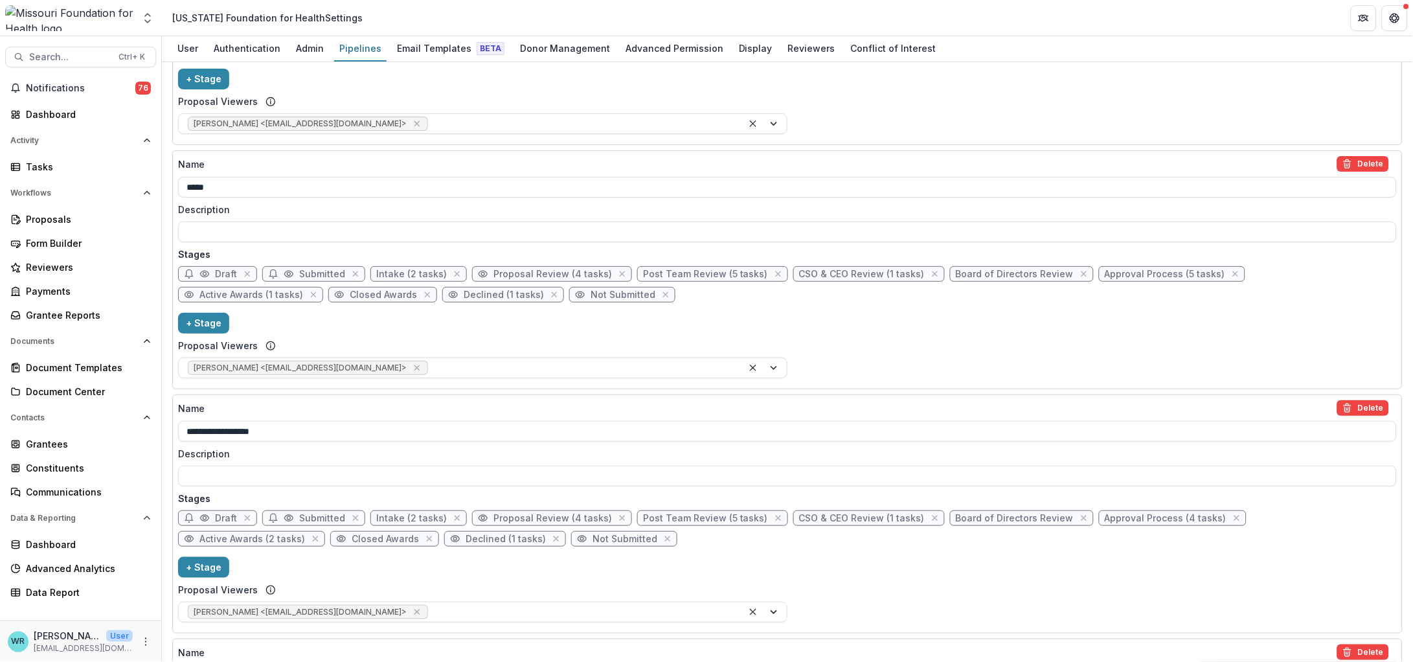
click at [464, 291] on span "Declined (1 tasks)" at bounding box center [504, 294] width 80 height 11
select select "******"
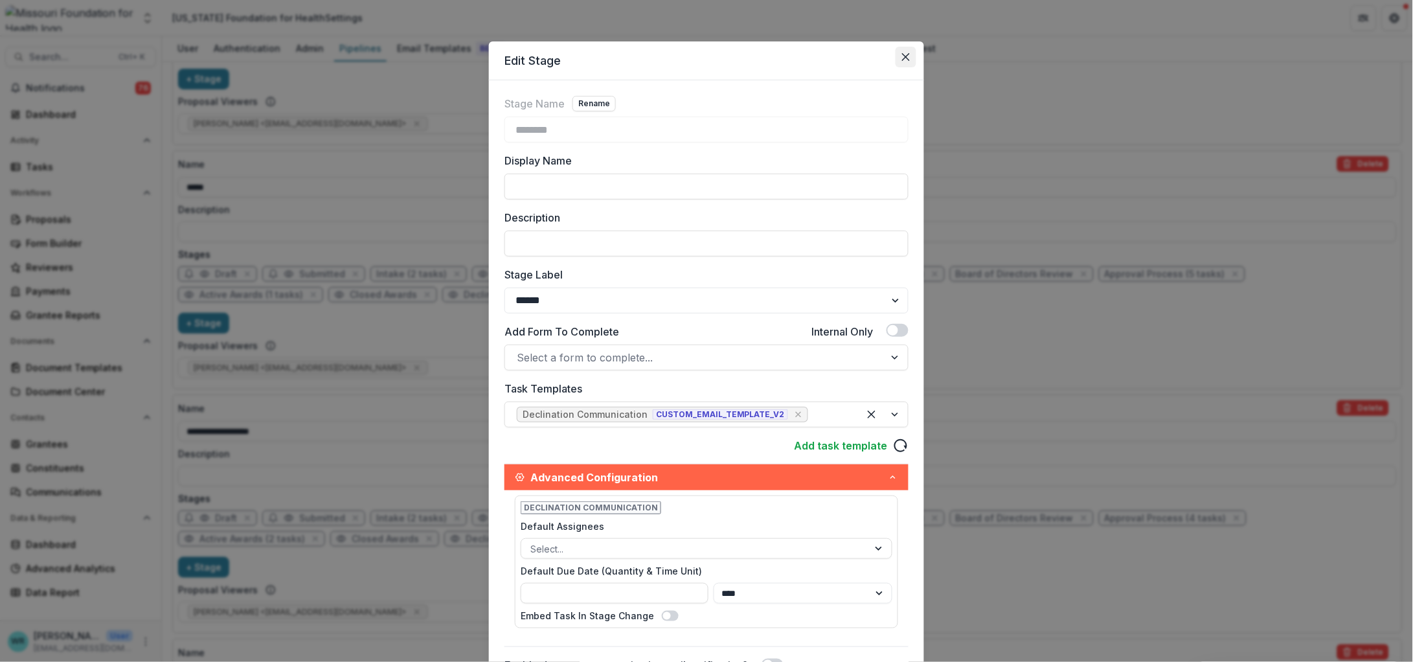
click at [910, 59] on button "Close" at bounding box center [906, 57] width 21 height 21
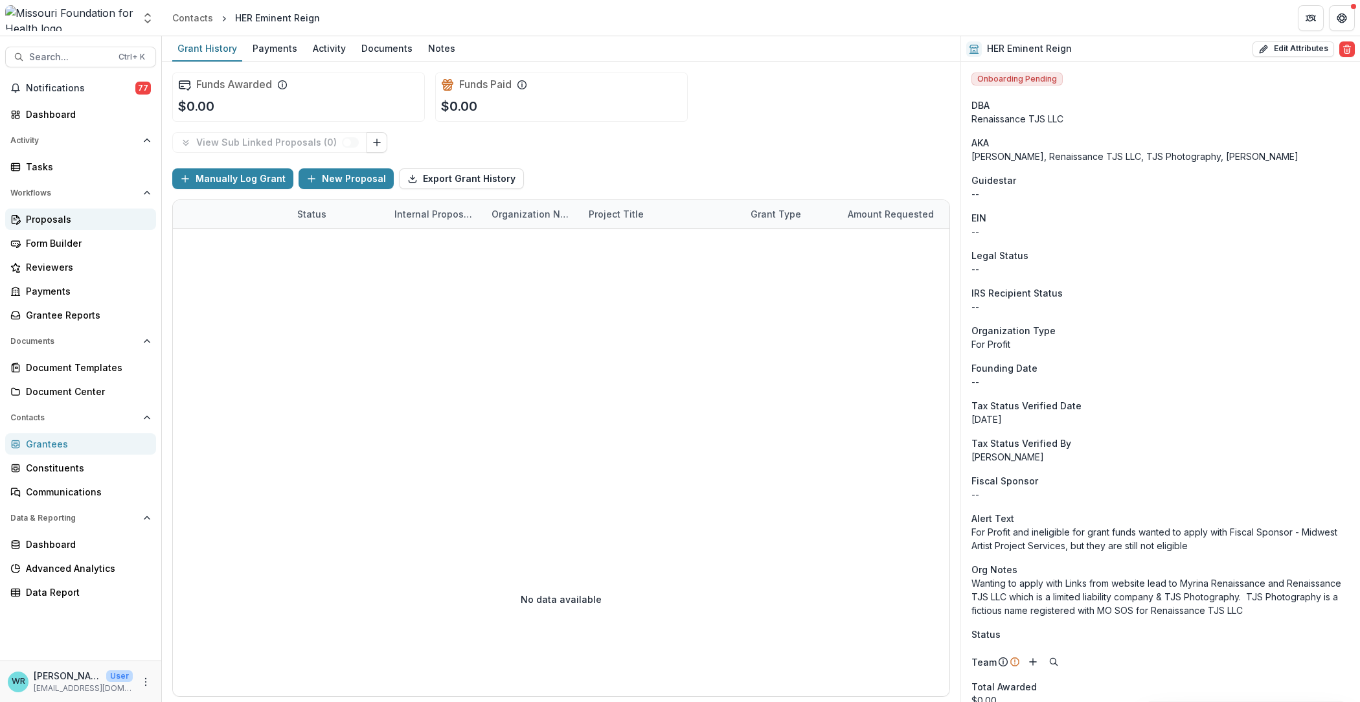
drag, startPoint x: 47, startPoint y: 218, endPoint x: 56, endPoint y: 220, distance: 9.8
click at [47, 218] on div "Proposals" at bounding box center [86, 219] width 120 height 14
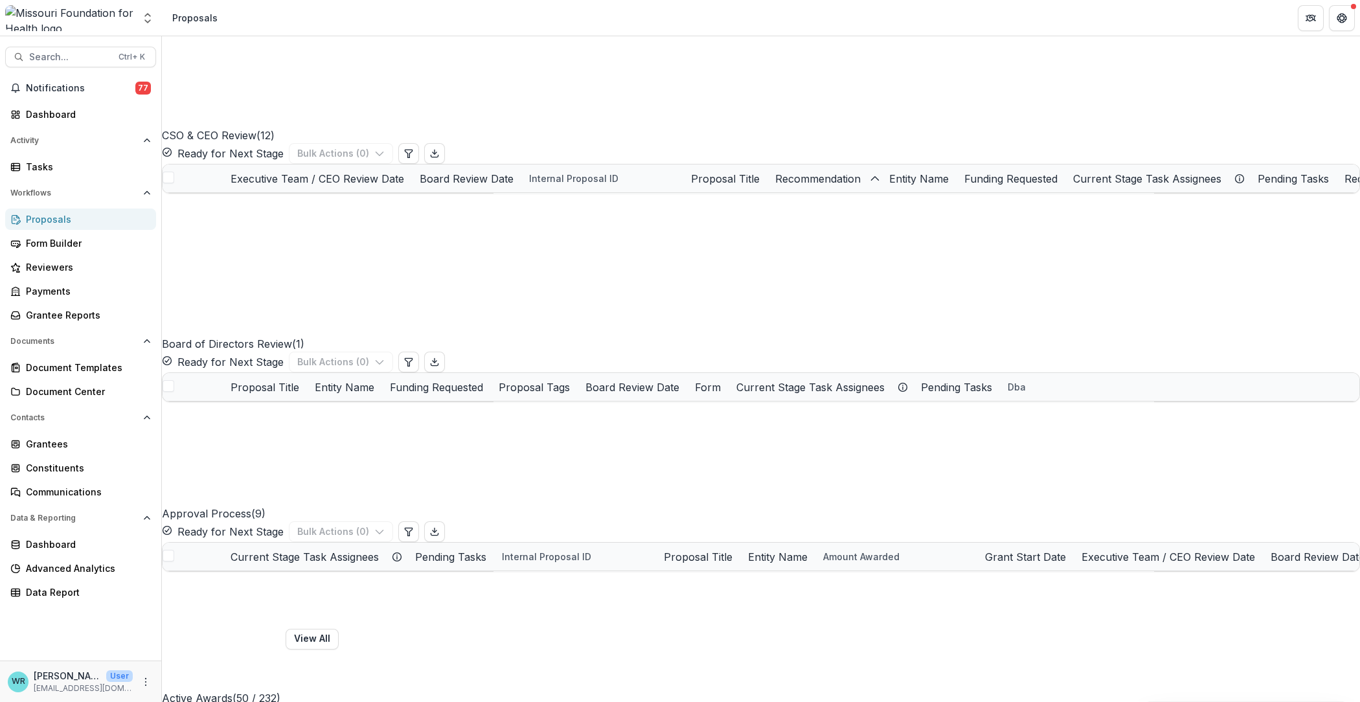
scroll to position [1295, 0]
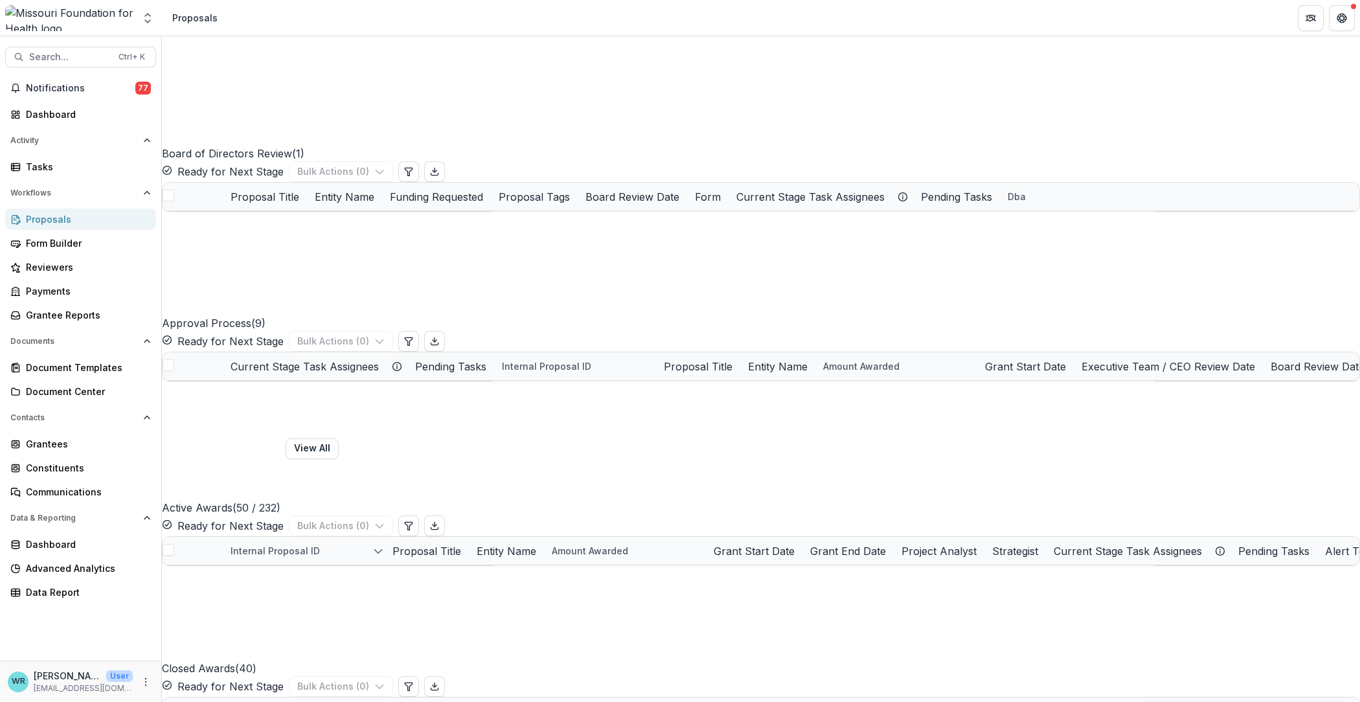
click at [205, 21] on icon "edit" at bounding box center [202, 19] width 6 height 6
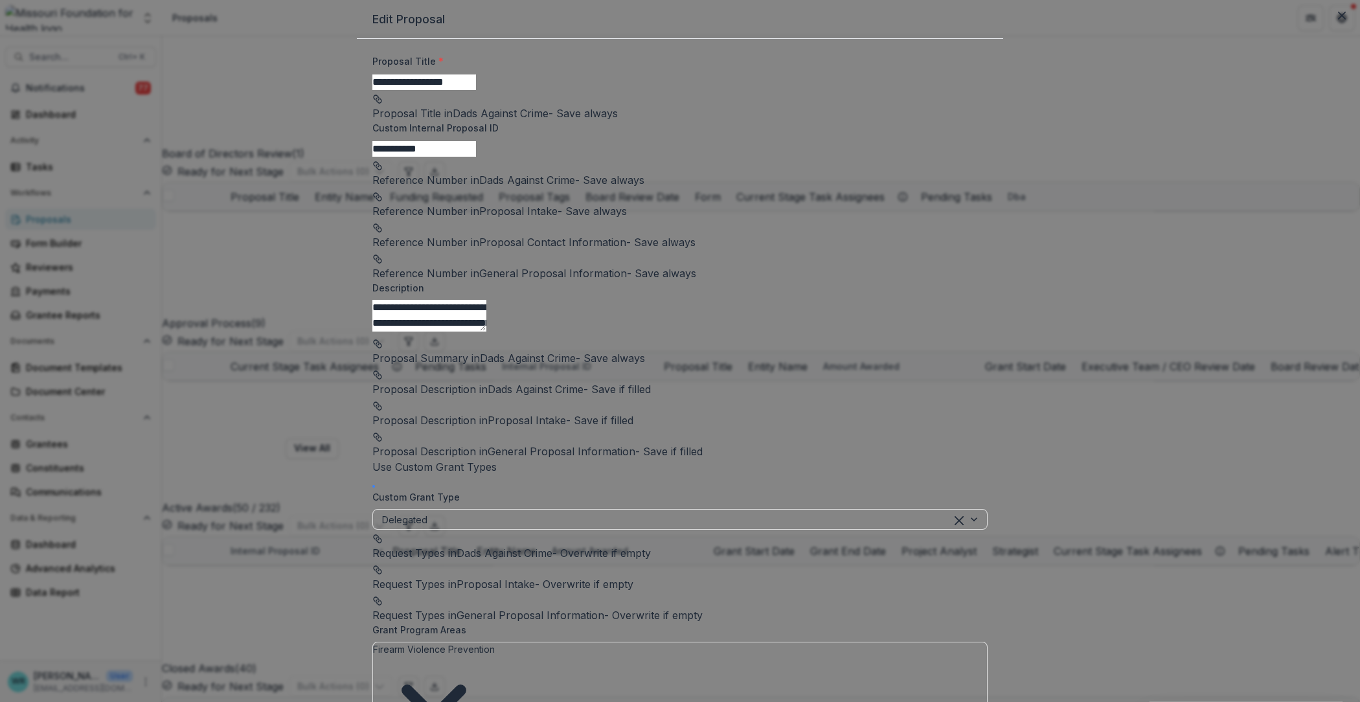
type input "*******"
click at [476, 157] on input "**********" at bounding box center [424, 149] width 104 height 16
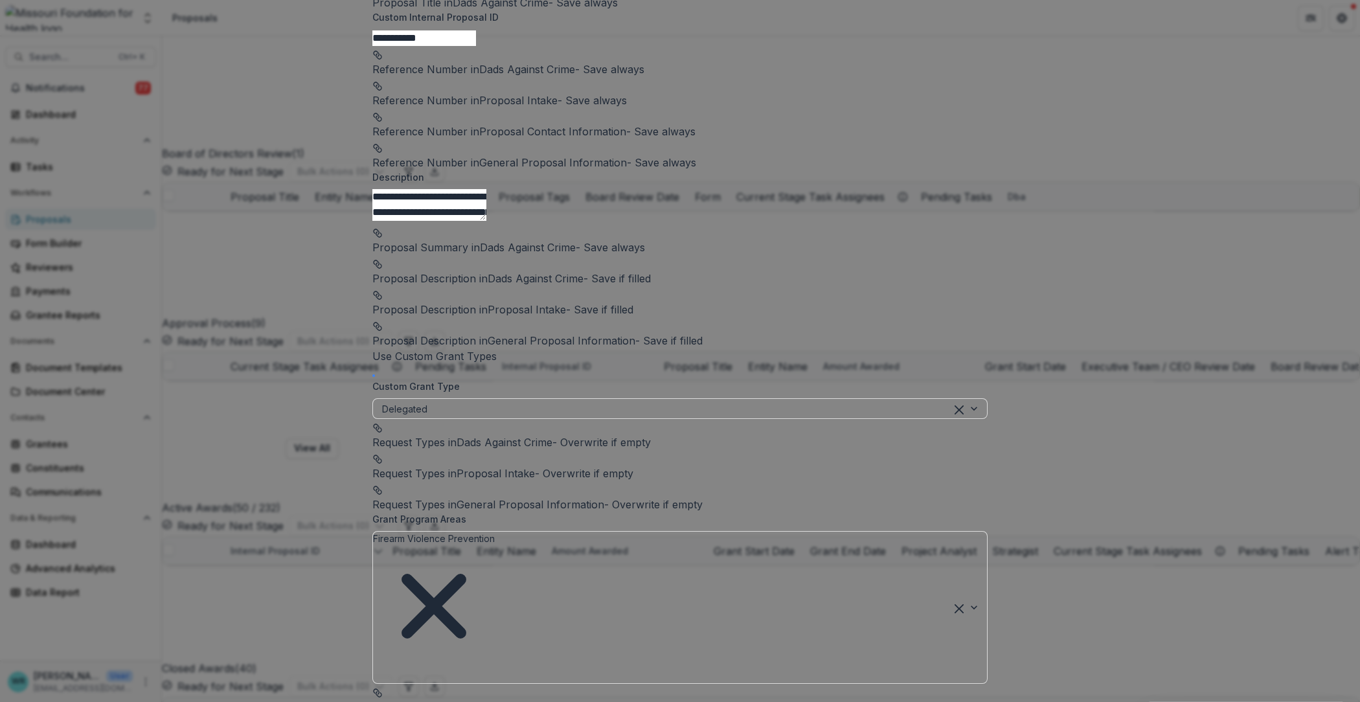
scroll to position [0, 0]
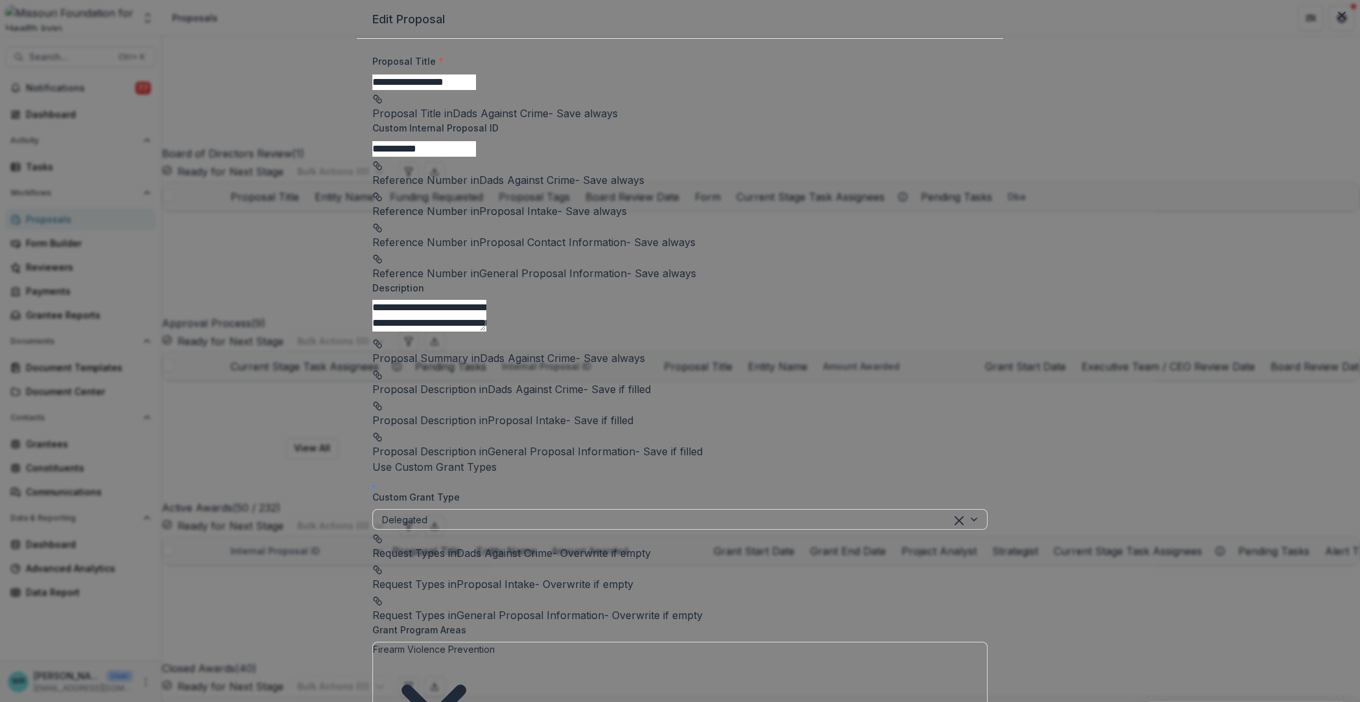
drag, startPoint x: 916, startPoint y: 56, endPoint x: 964, endPoint y: 72, distance: 51.0
click at [964, 72] on div "**********" at bounding box center [680, 351] width 1360 height 702
click at [1332, 26] on button "Close" at bounding box center [1342, 15] width 21 height 21
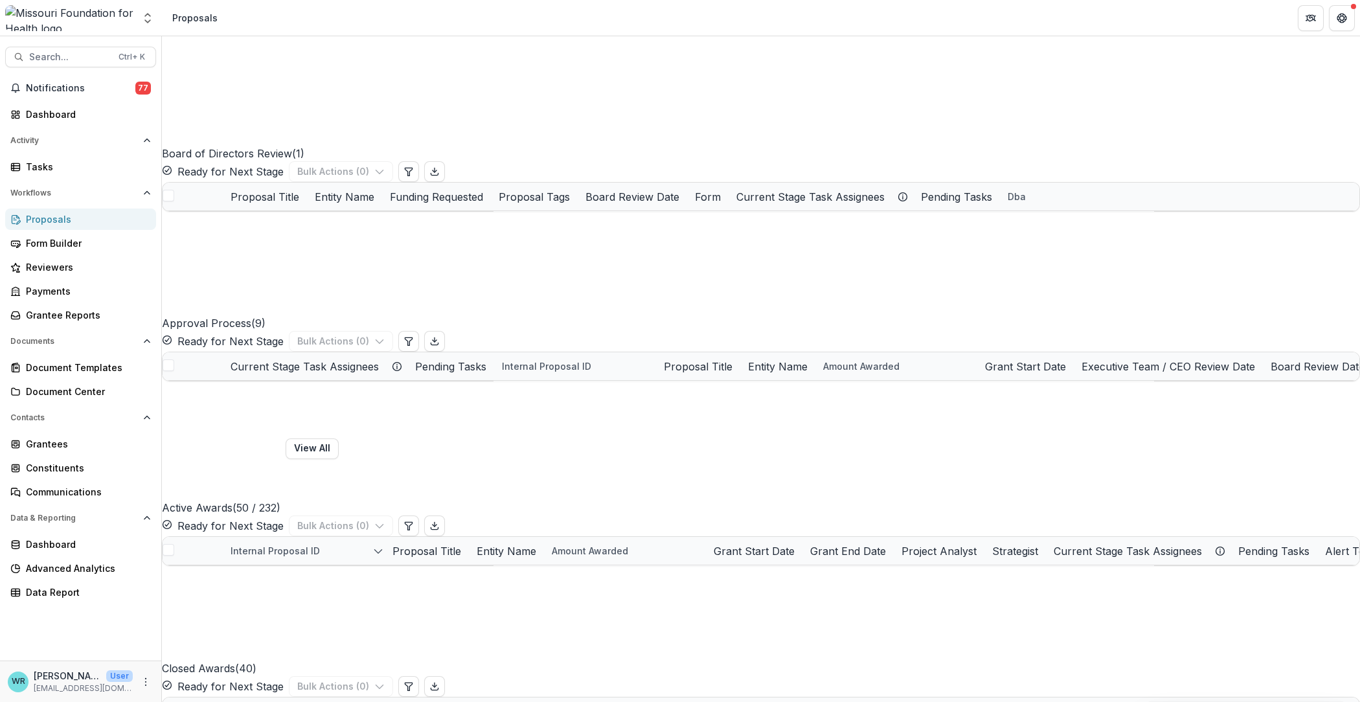
scroll to position [0, 1050]
drag, startPoint x: 483, startPoint y: 582, endPoint x: 1013, endPoint y: 616, distance: 530.8
drag, startPoint x: 884, startPoint y: 585, endPoint x: 321, endPoint y: 566, distance: 563.1
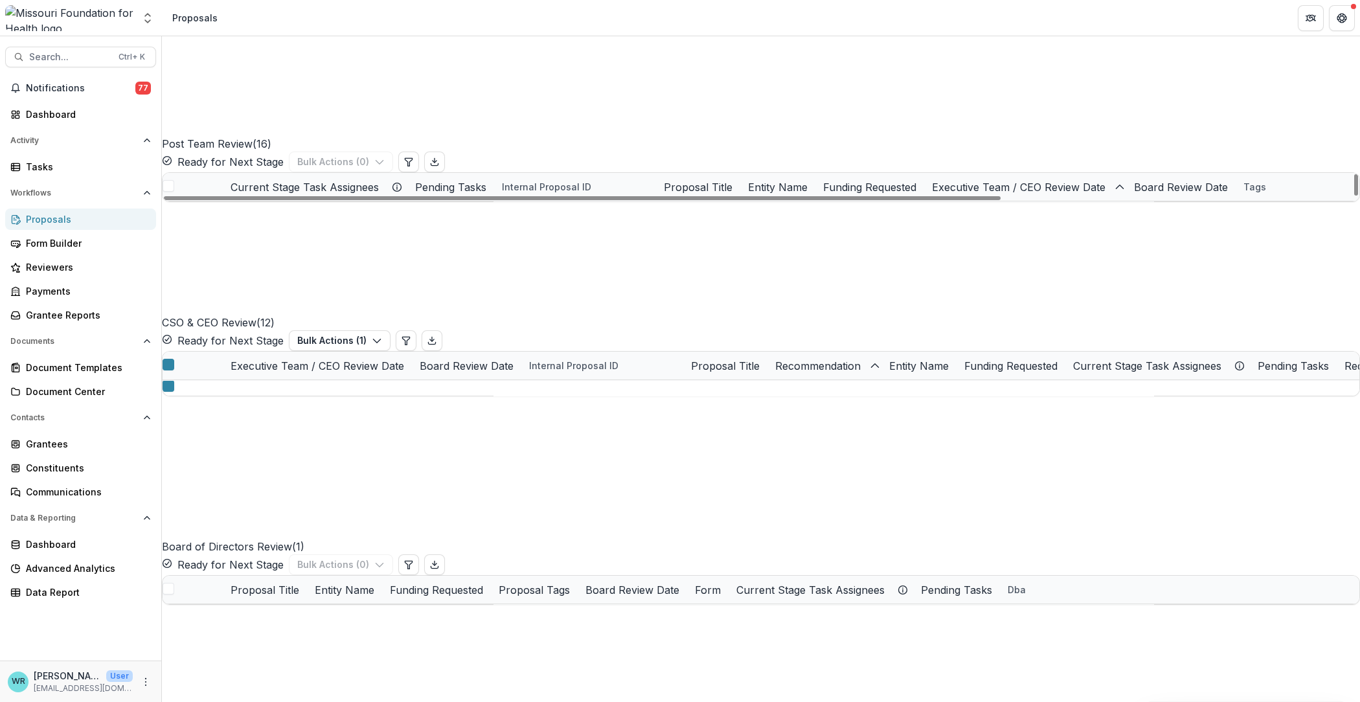
scroll to position [809, 0]
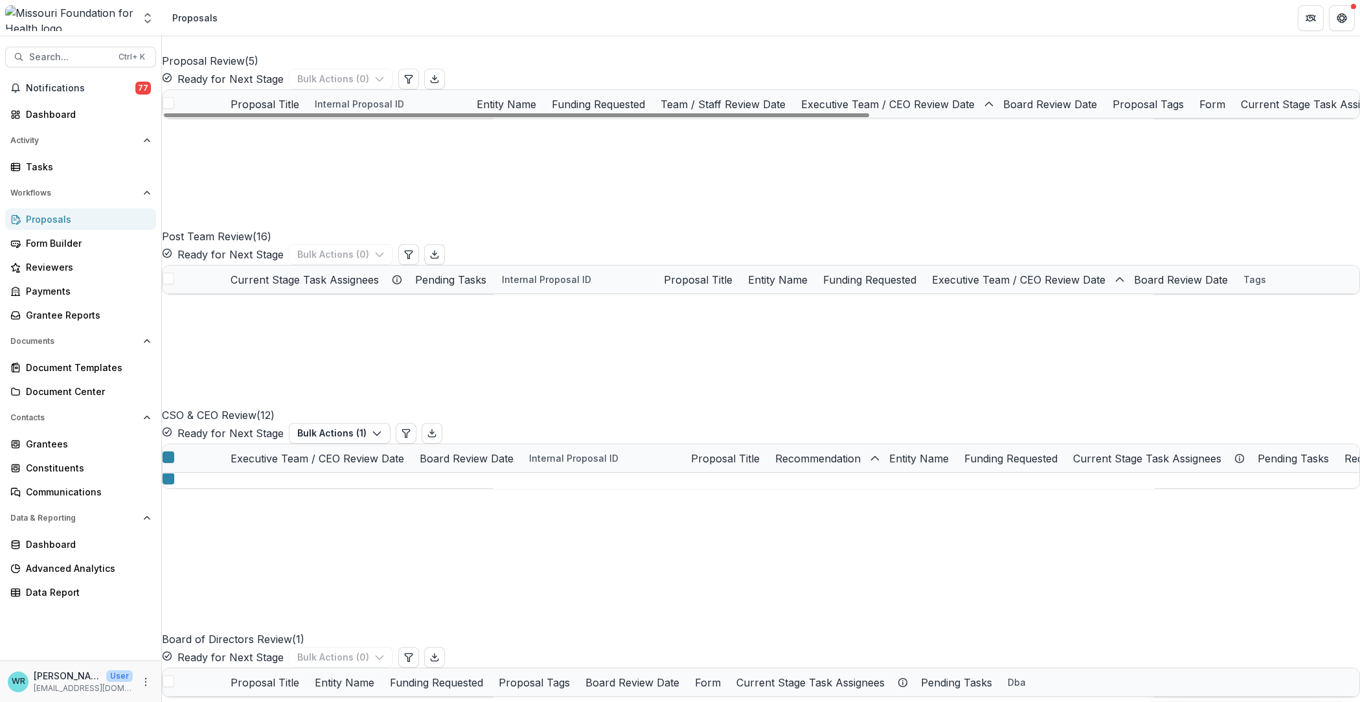
click at [337, 139] on link "Cultivating Connection: Building a Human-Scale Food System" at bounding box center [370, 133] width 279 height 14
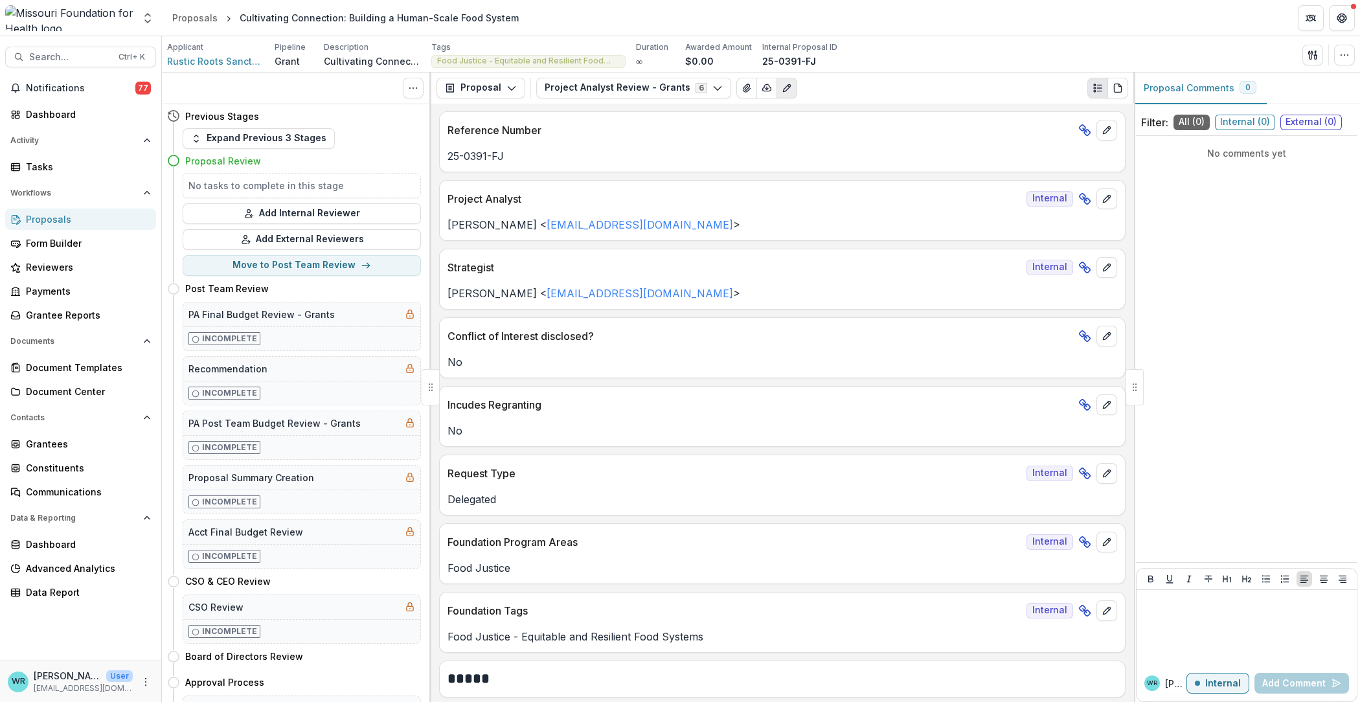
click at [780, 80] on button "Edit as form" at bounding box center [787, 88] width 21 height 21
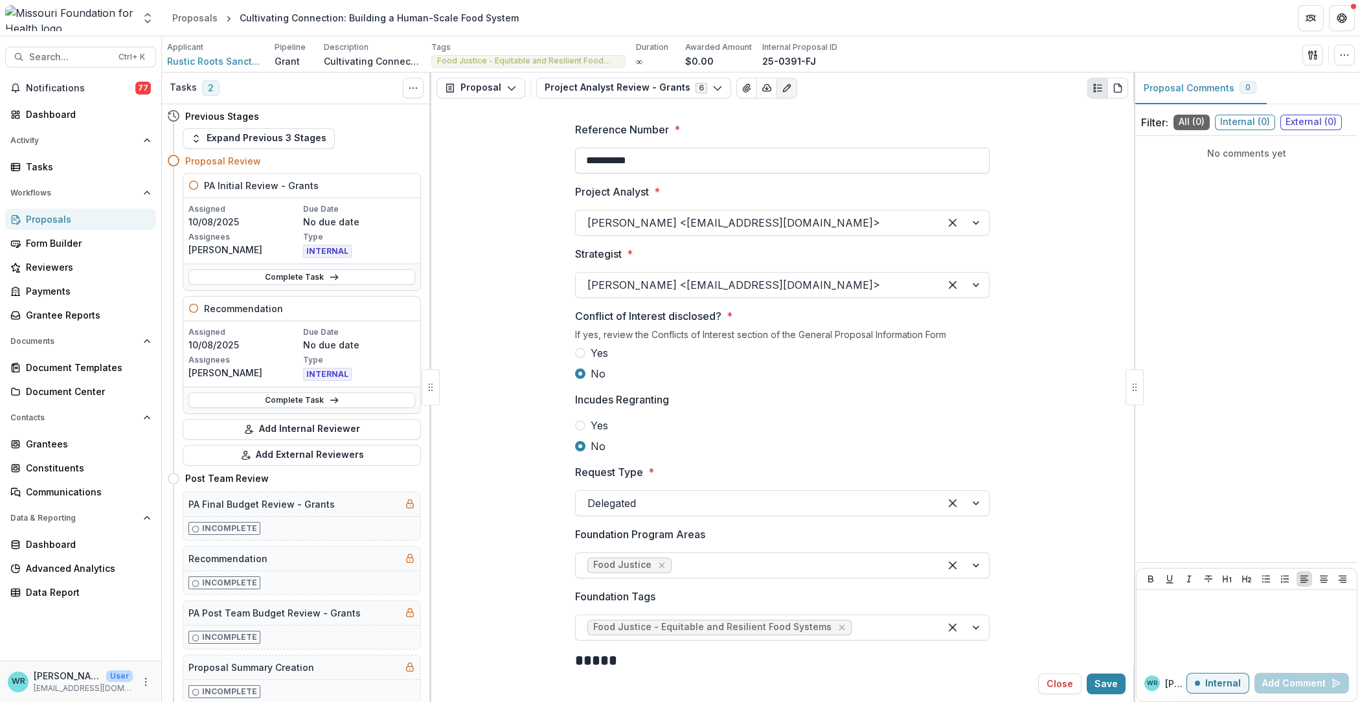
type input "**********"
type input "**"
type input "**********"
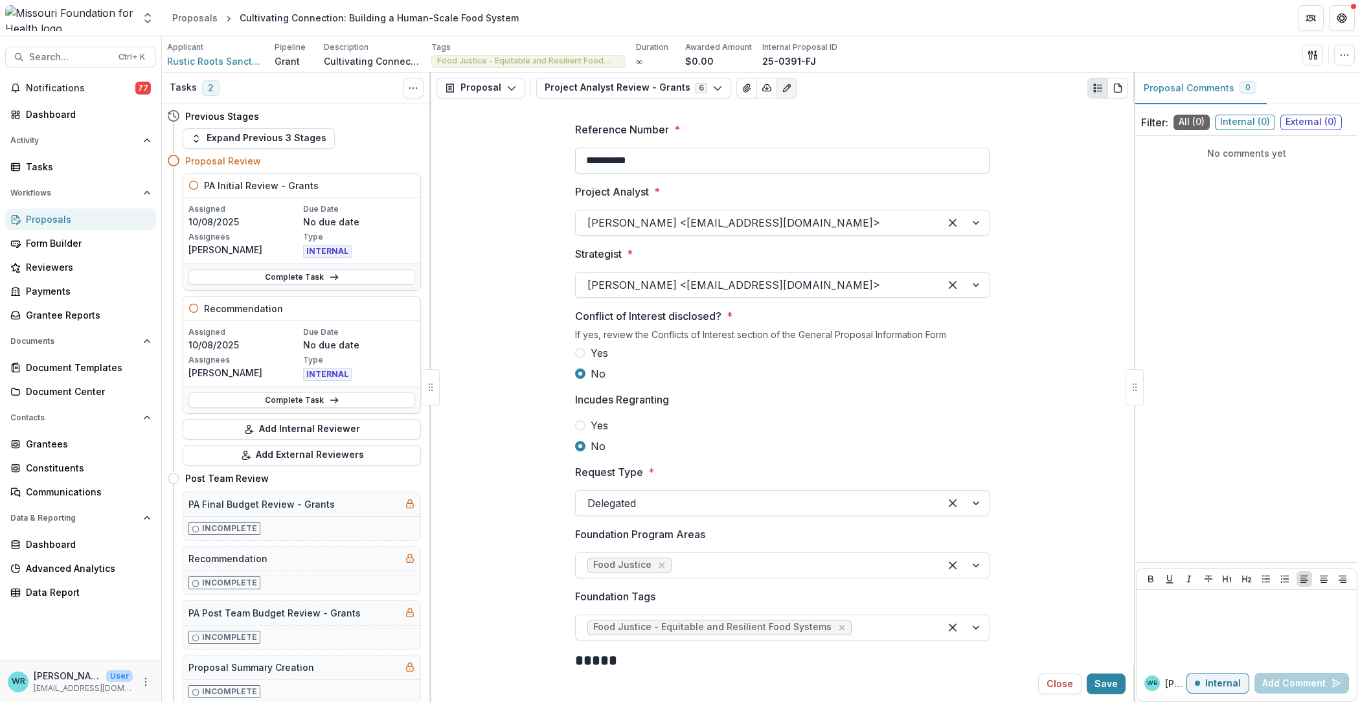
type input "********"
type input "**********"
type input "********"
click at [712, 83] on icon "button" at bounding box center [717, 88] width 10 height 10
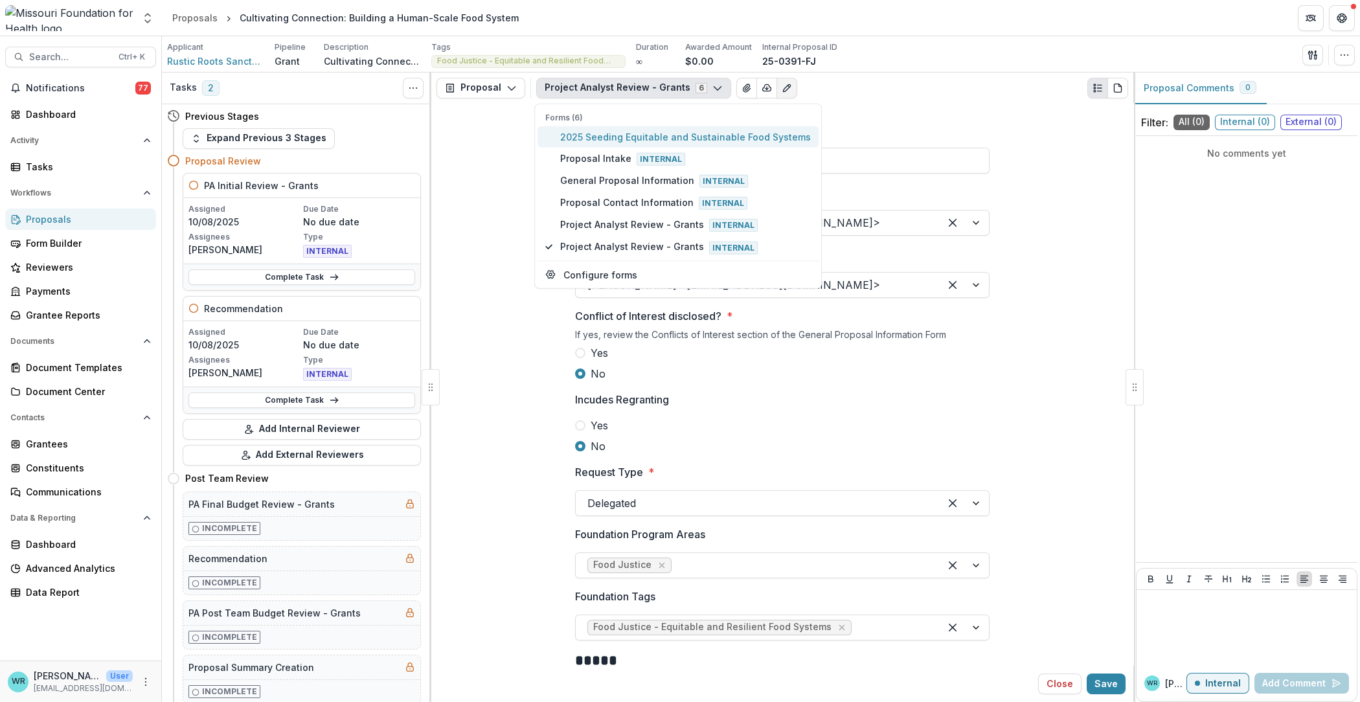
click at [595, 131] on span "2025 Seeding Equitable and Sustainable Food Systems" at bounding box center [685, 137] width 251 height 14
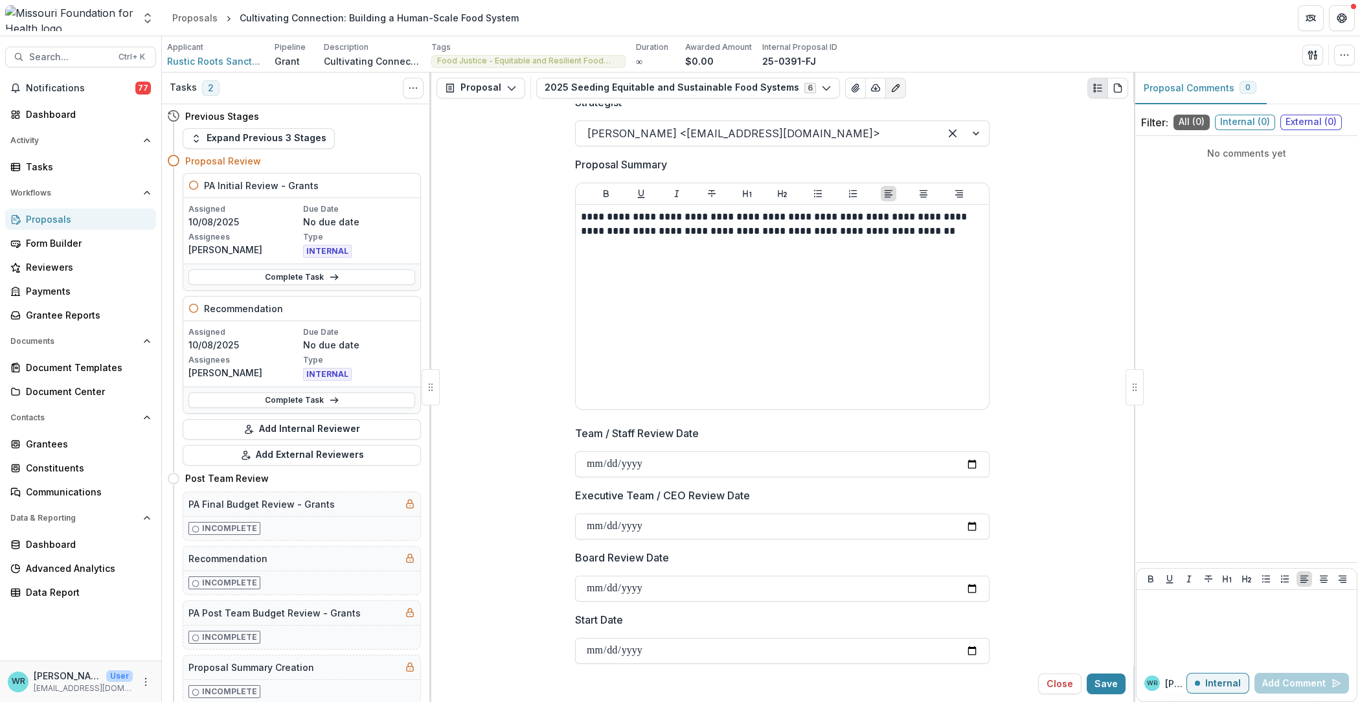
scroll to position [647, 0]
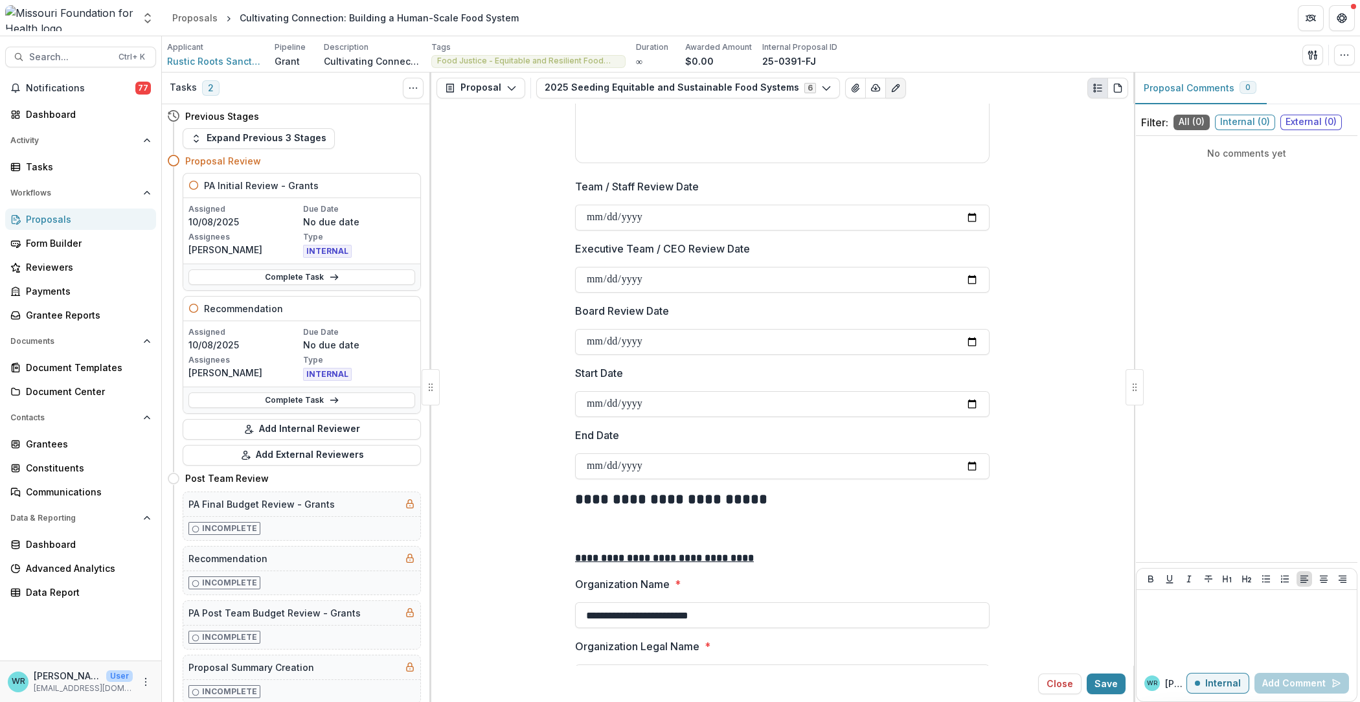
click at [984, 27] on header "Proposals Cultivating Connection: Building a Human-Scale Food System" at bounding box center [761, 18] width 1198 height 36
click at [1313, 59] on icon "button" at bounding box center [1313, 55] width 10 height 10
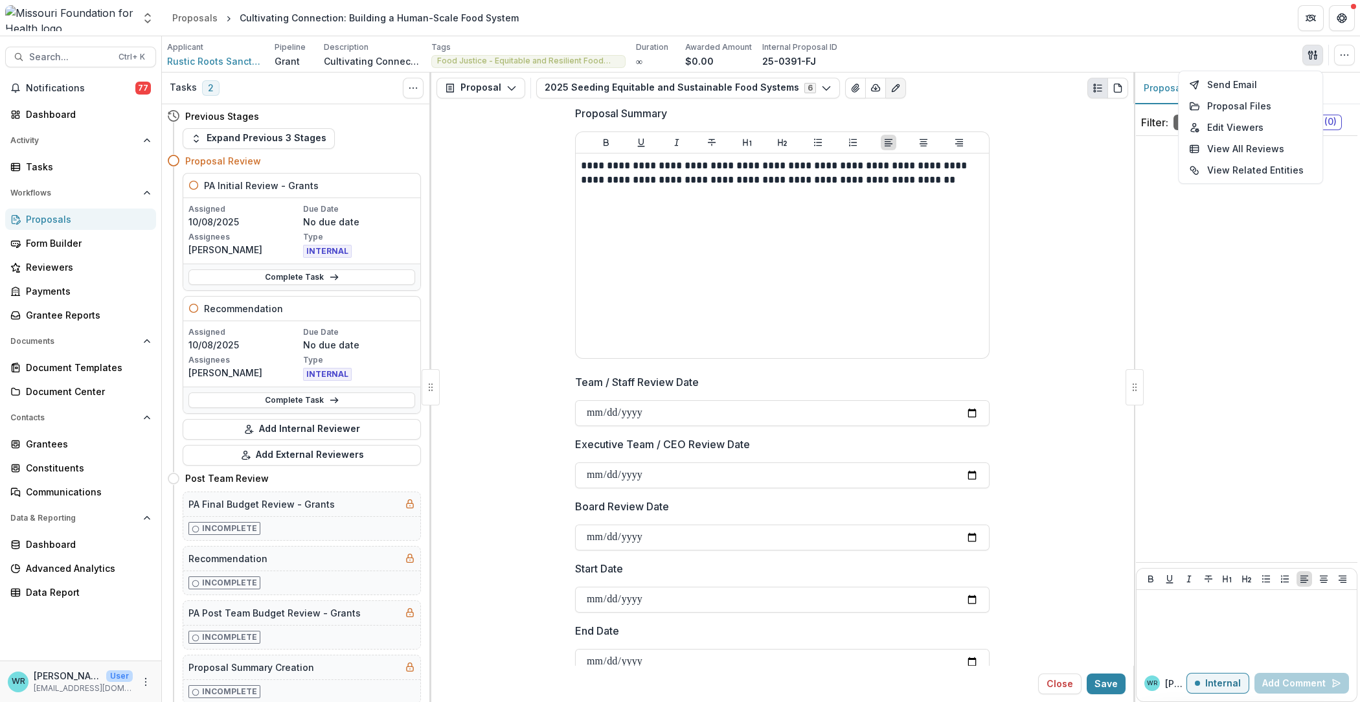
scroll to position [0, 0]
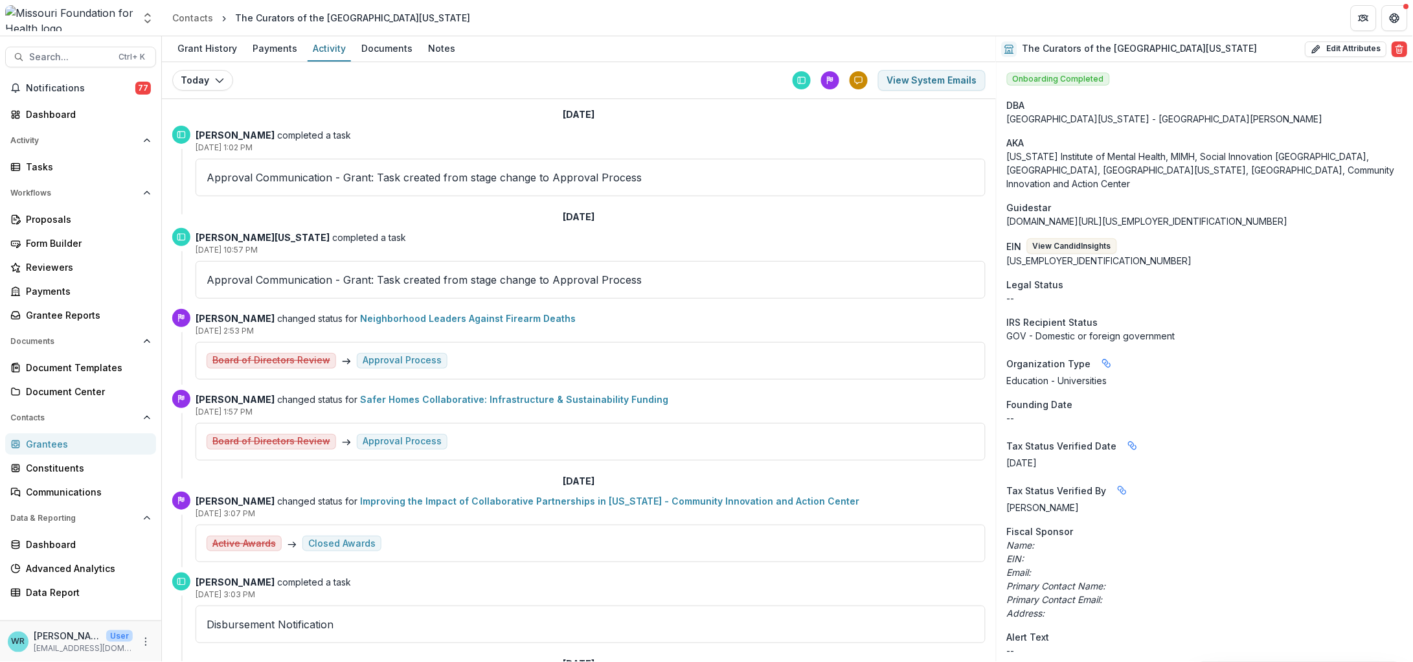
click at [58, 89] on span "Notifications" at bounding box center [80, 88] width 109 height 11
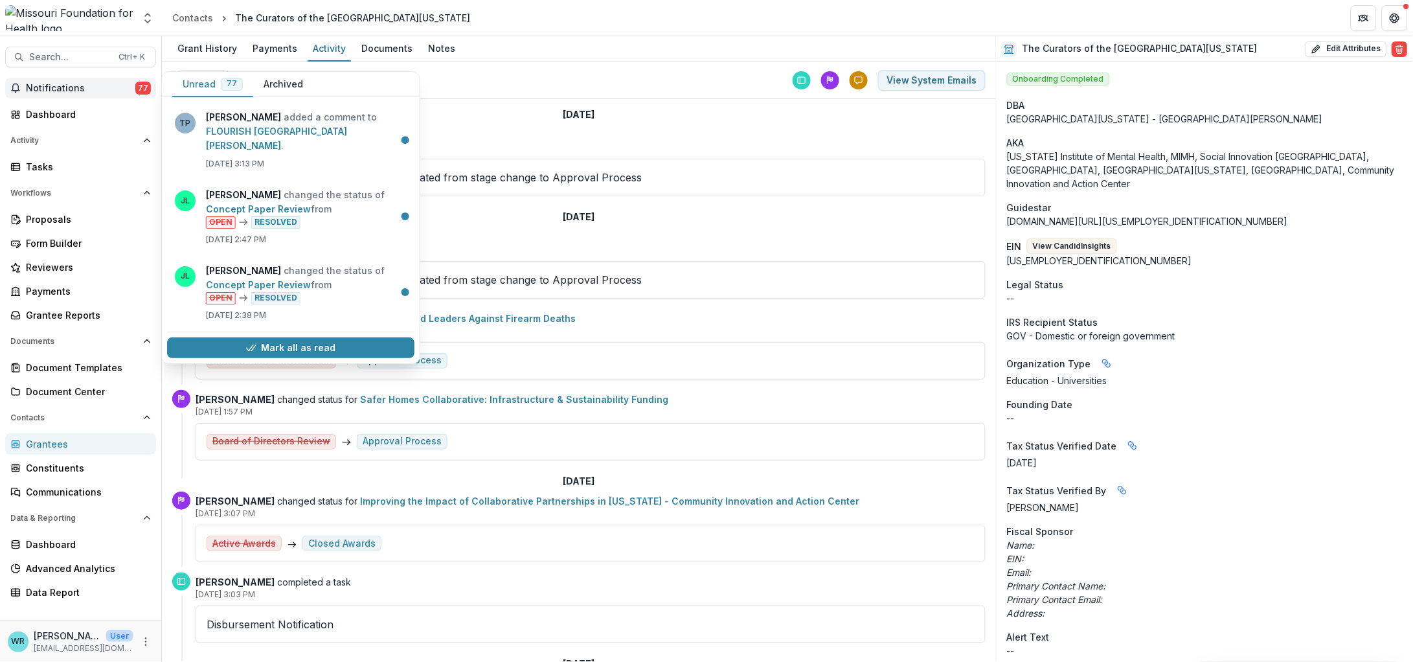
click at [101, 91] on span "Notifications" at bounding box center [80, 88] width 109 height 11
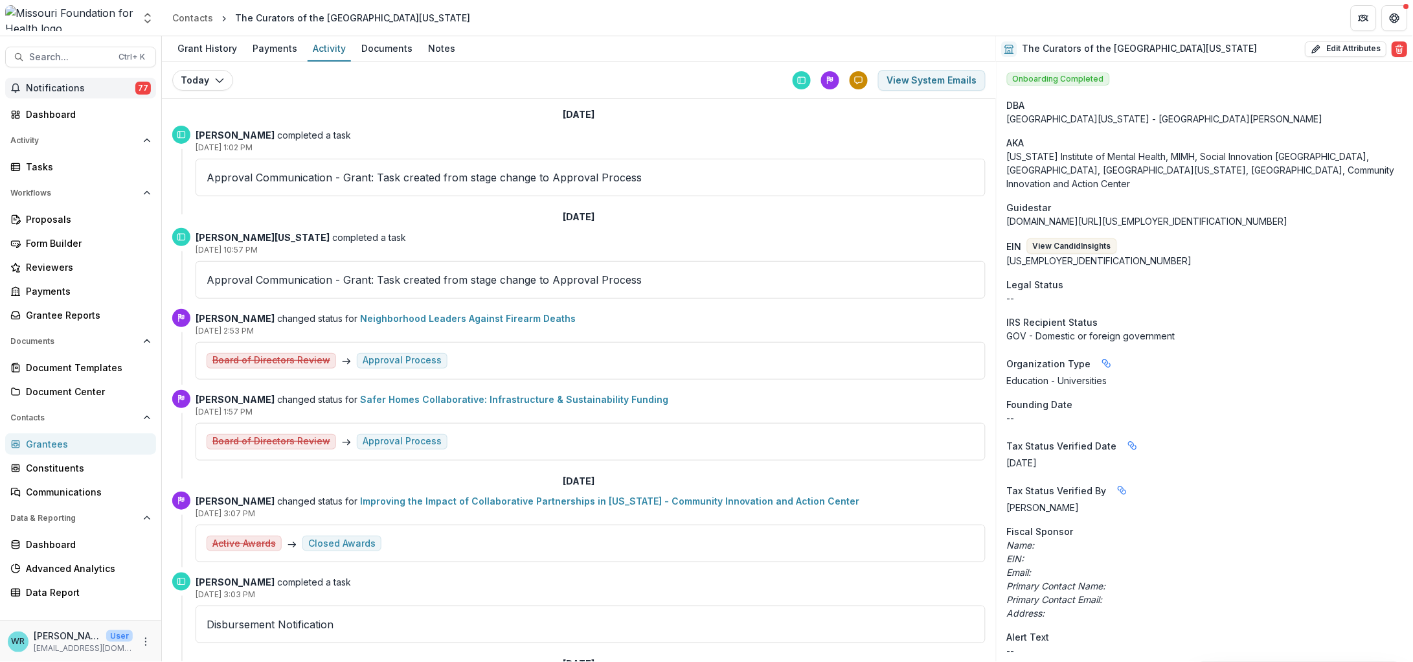
click at [109, 84] on span "Notifications" at bounding box center [80, 88] width 109 height 11
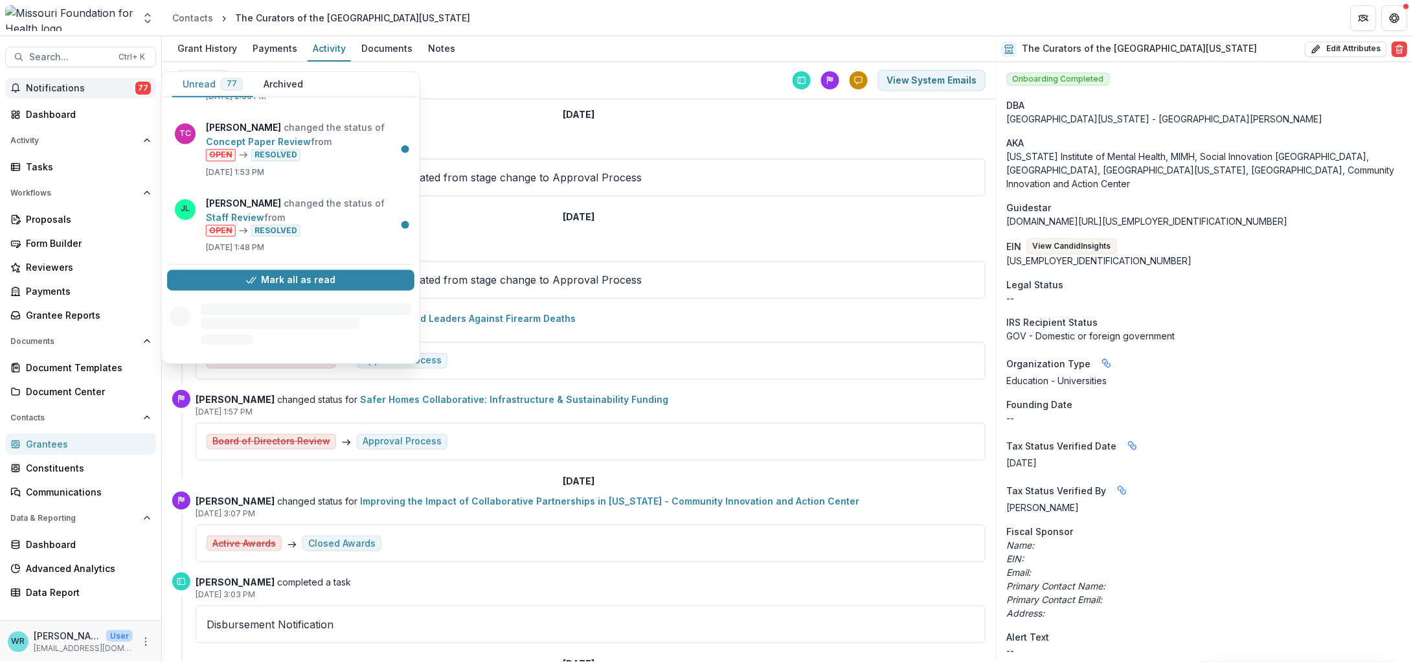
scroll to position [2232, 0]
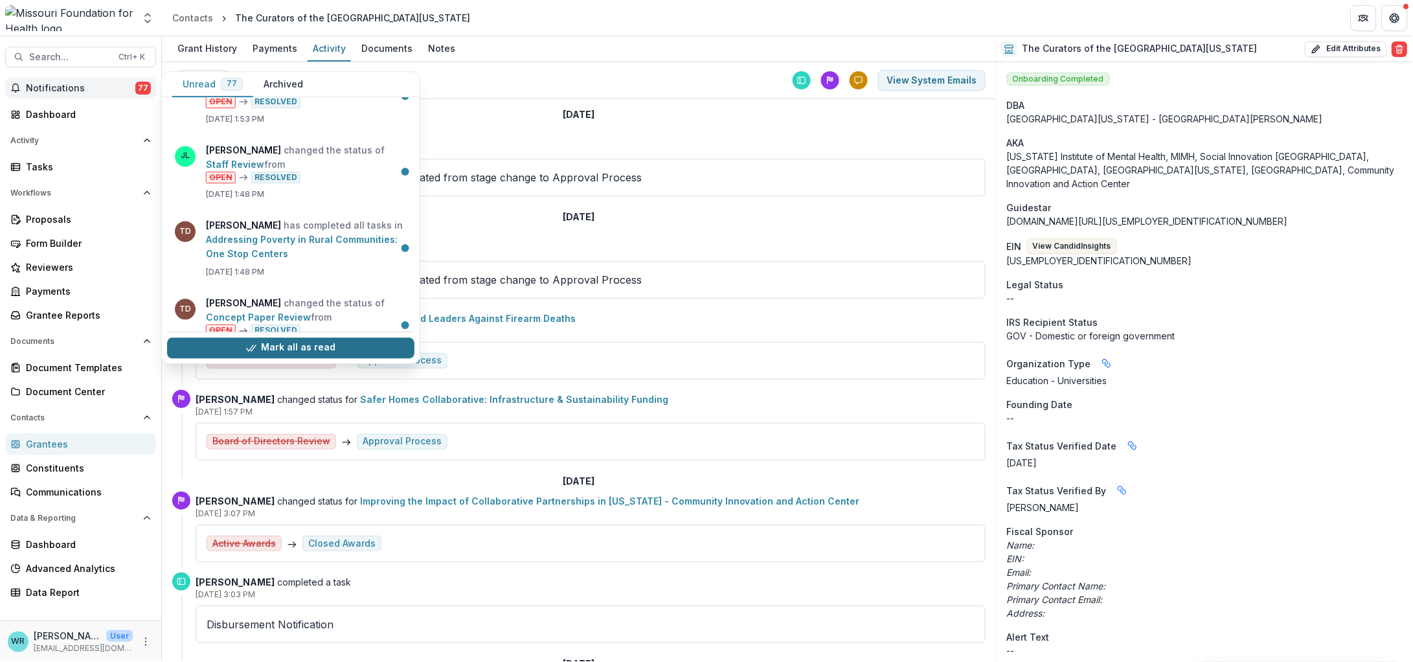
click at [330, 347] on button "Mark all as read" at bounding box center [290, 347] width 247 height 21
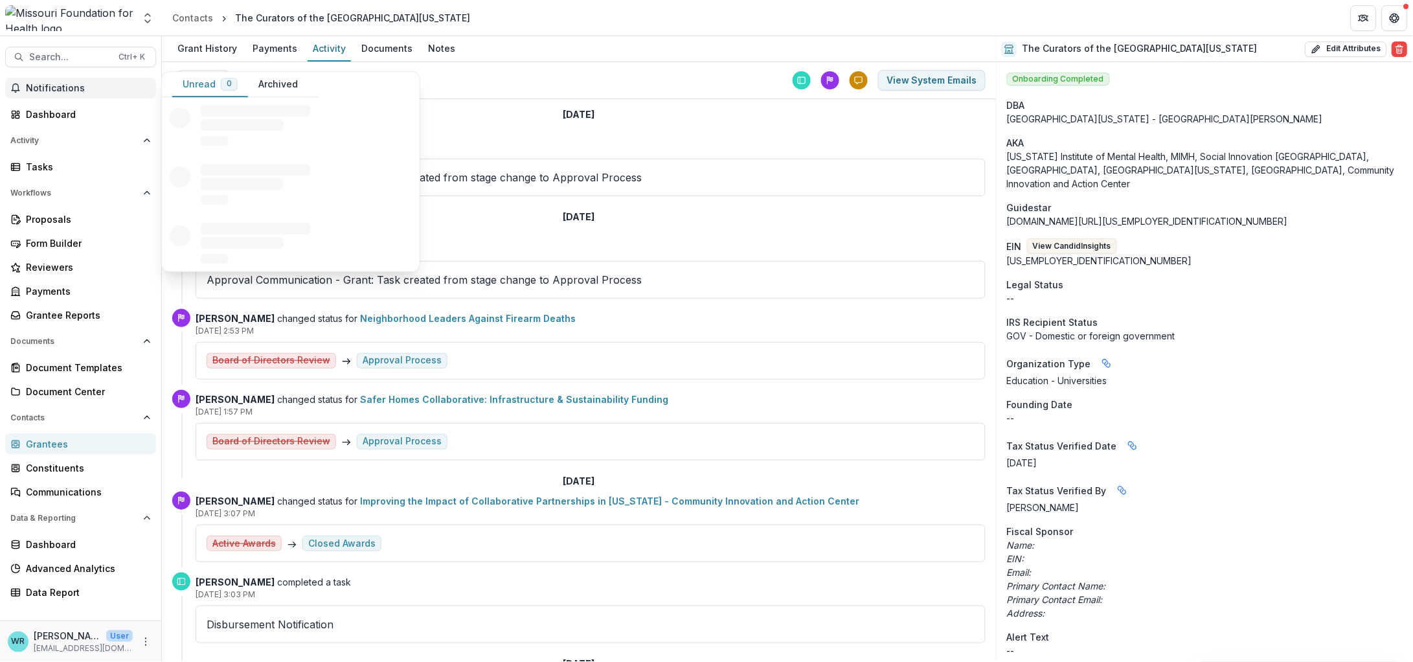
scroll to position [0, 0]
